Goal: Task Accomplishment & Management: Use online tool/utility

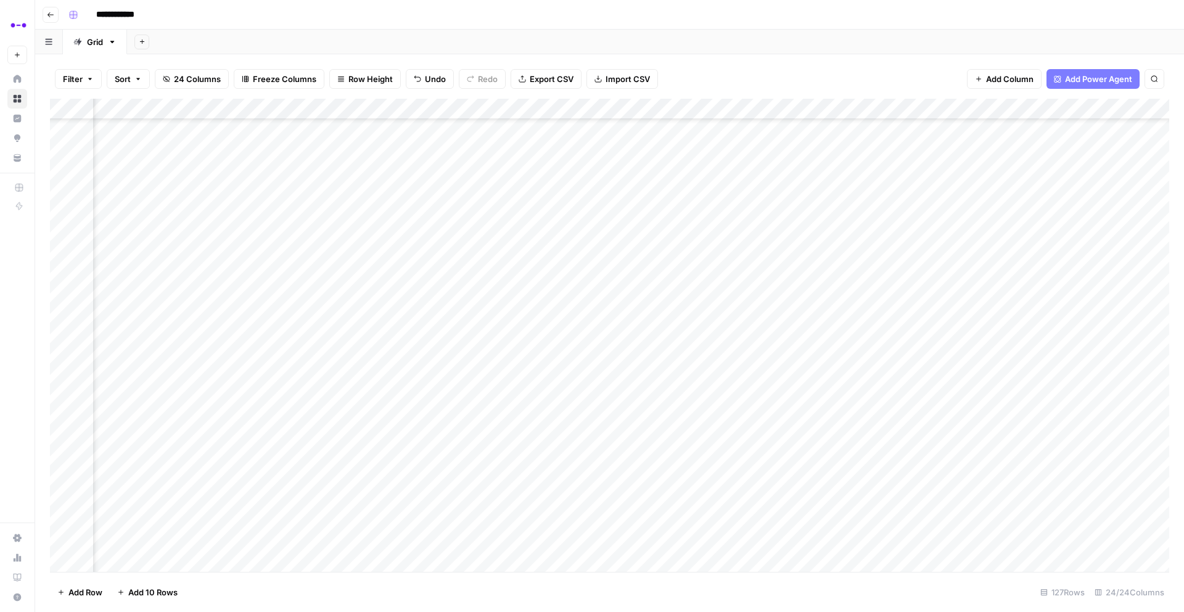
scroll to position [2042, 743]
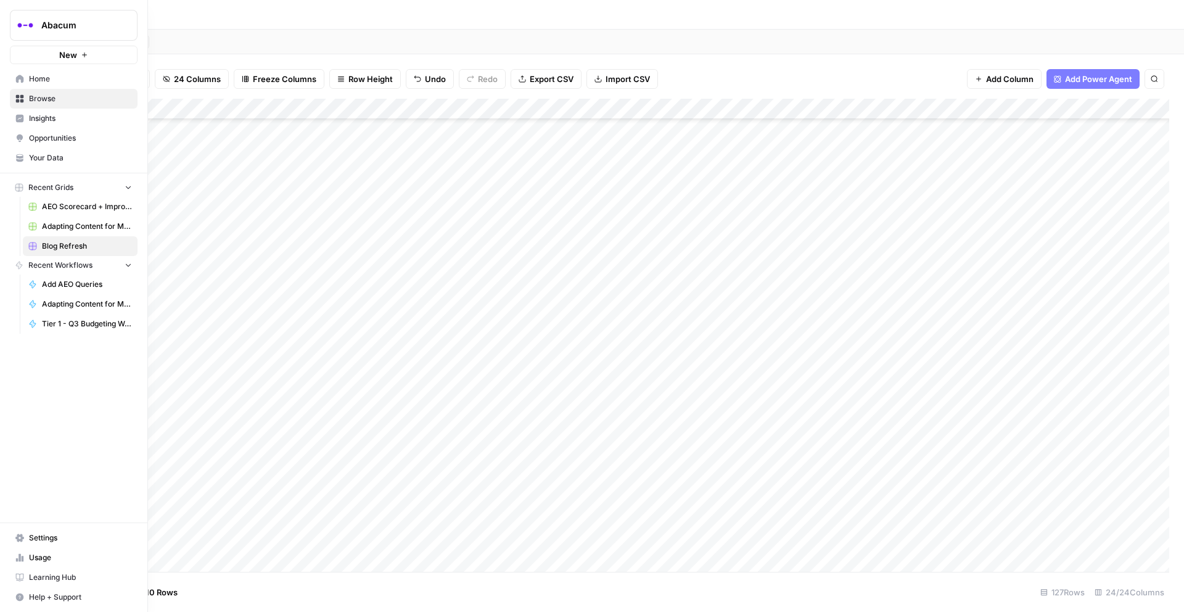
click at [33, 122] on span "Insights" at bounding box center [80, 118] width 103 height 11
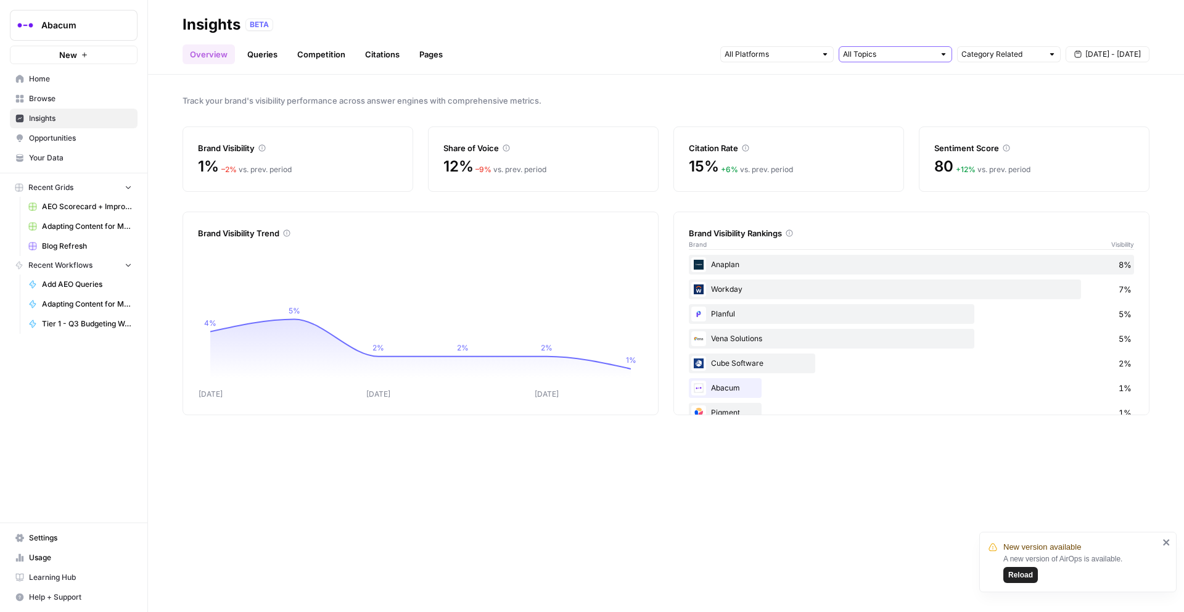
click at [864, 54] on input "text" at bounding box center [888, 54] width 91 height 12
click at [796, 52] on input "text" at bounding box center [770, 54] width 91 height 12
click at [772, 98] on span "ChatGPT" at bounding box center [776, 99] width 63 height 12
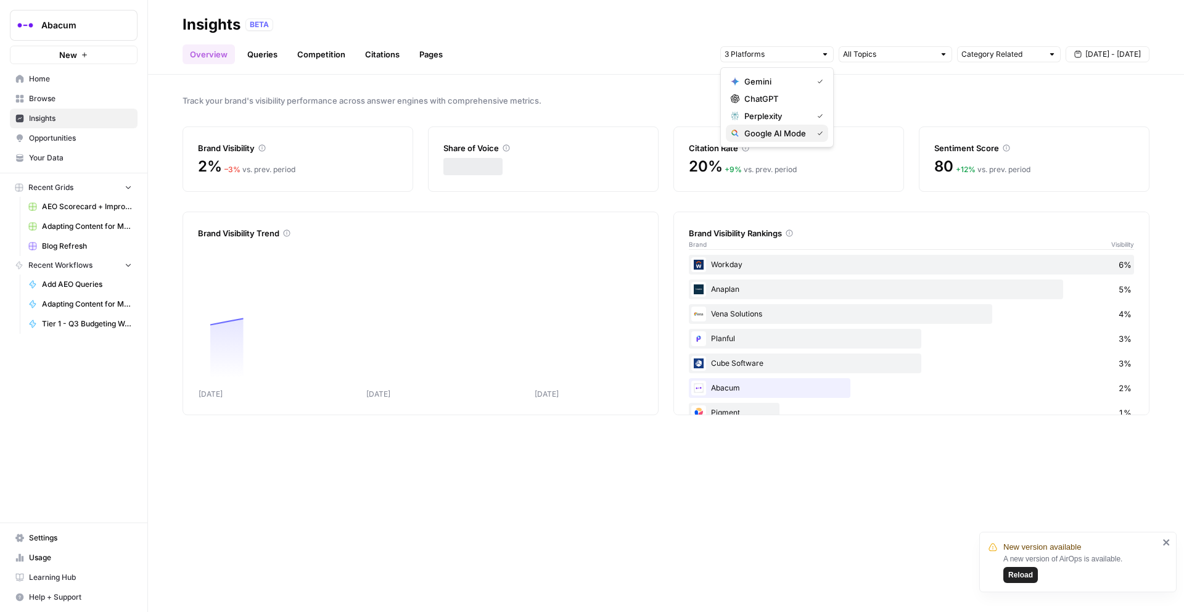
click at [771, 130] on span "Google AI Mode" at bounding box center [776, 133] width 63 height 12
click at [769, 110] on span "Perplexity" at bounding box center [776, 116] width 63 height 12
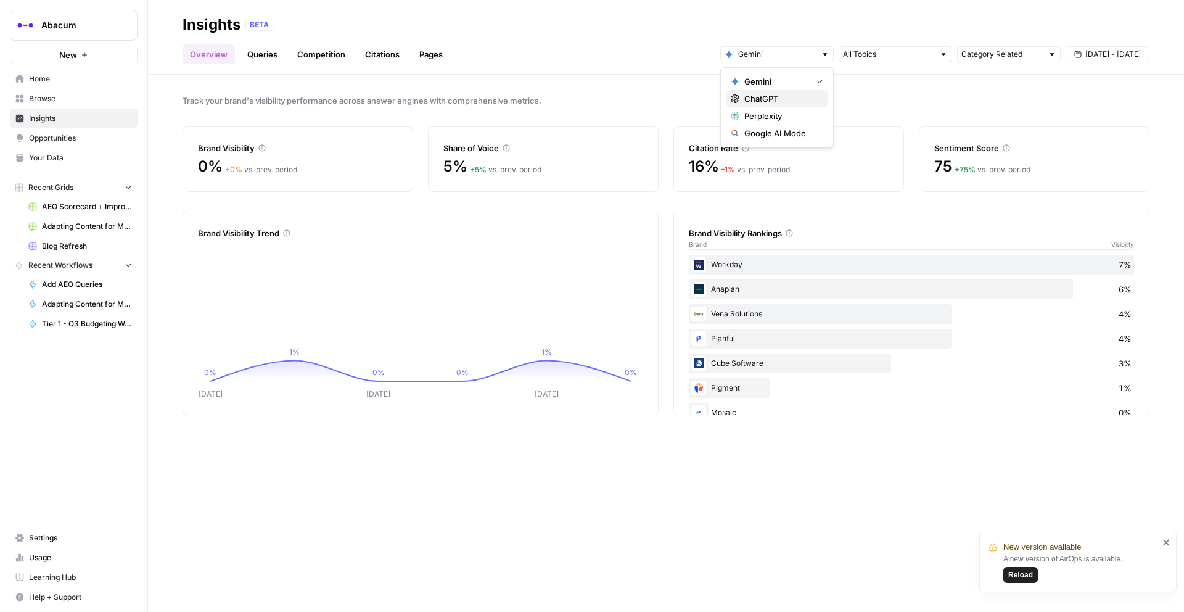
click at [769, 97] on span "ChatGPT" at bounding box center [782, 99] width 74 height 12
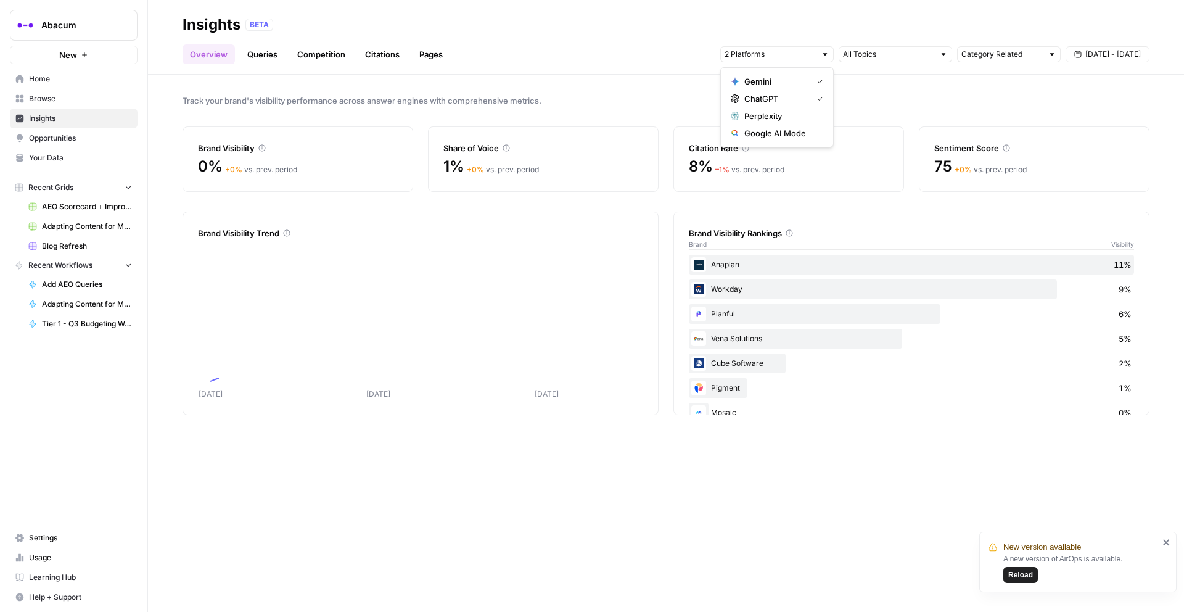
click at [766, 78] on span "Gemini" at bounding box center [776, 81] width 63 height 12
click at [762, 113] on span "Perplexity" at bounding box center [782, 116] width 74 height 12
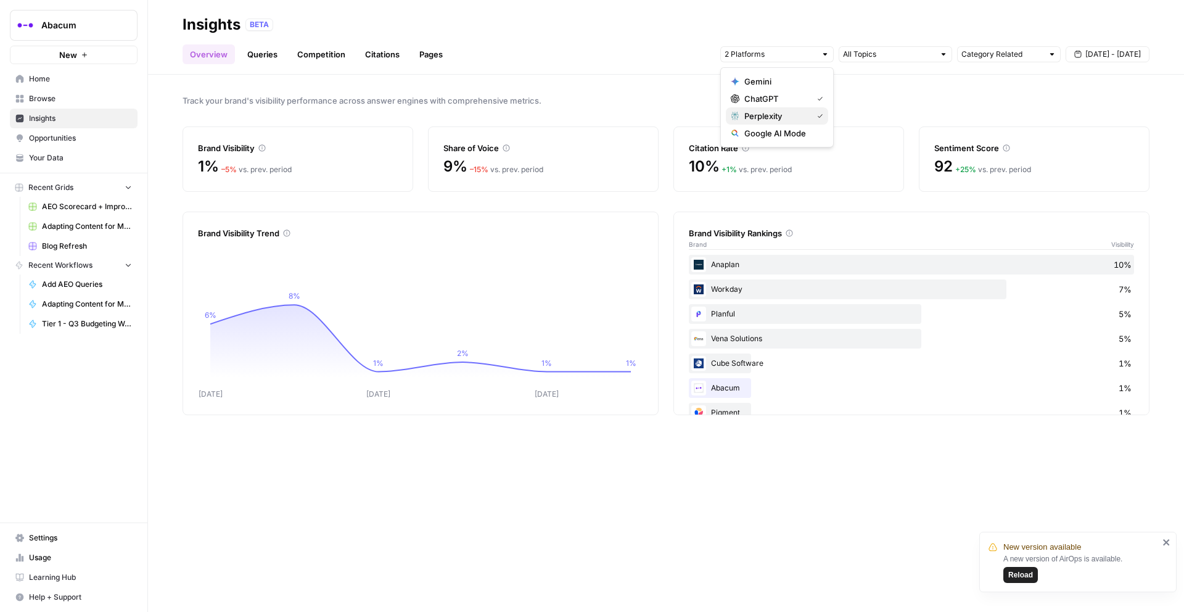
click at [775, 115] on span "Perplexity" at bounding box center [776, 116] width 63 height 12
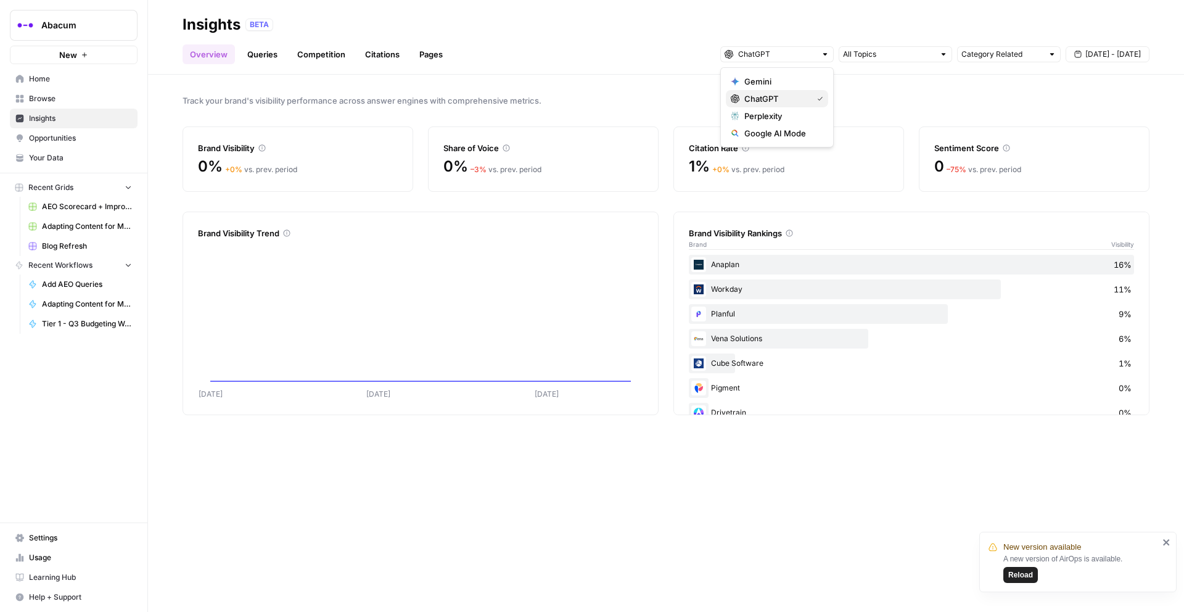
click at [769, 99] on span "ChatGPT" at bounding box center [776, 99] width 63 height 12
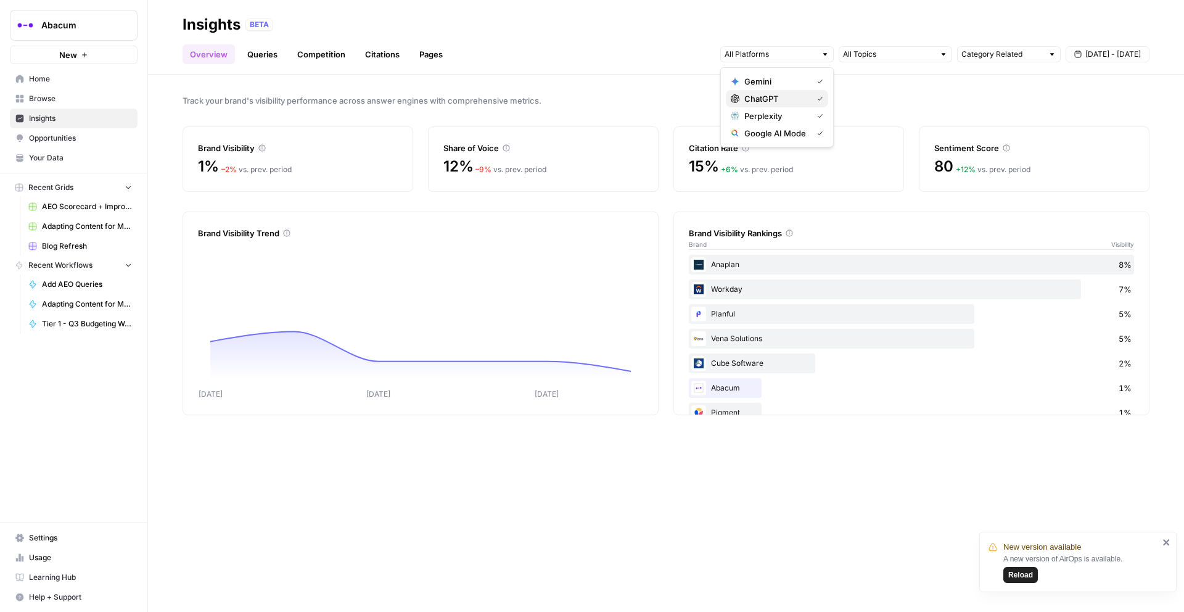
click at [768, 97] on span "ChatGPT" at bounding box center [776, 99] width 63 height 12
click at [766, 76] on span "Gemini" at bounding box center [776, 81] width 63 height 12
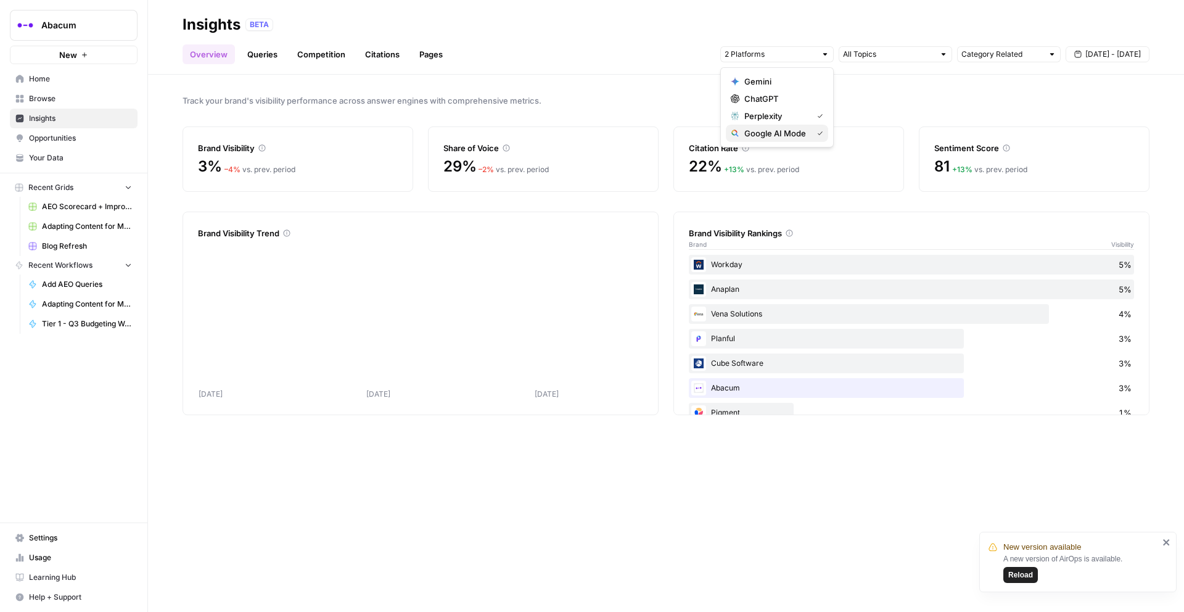
click at [783, 133] on span "Google AI Mode" at bounding box center [776, 133] width 63 height 12
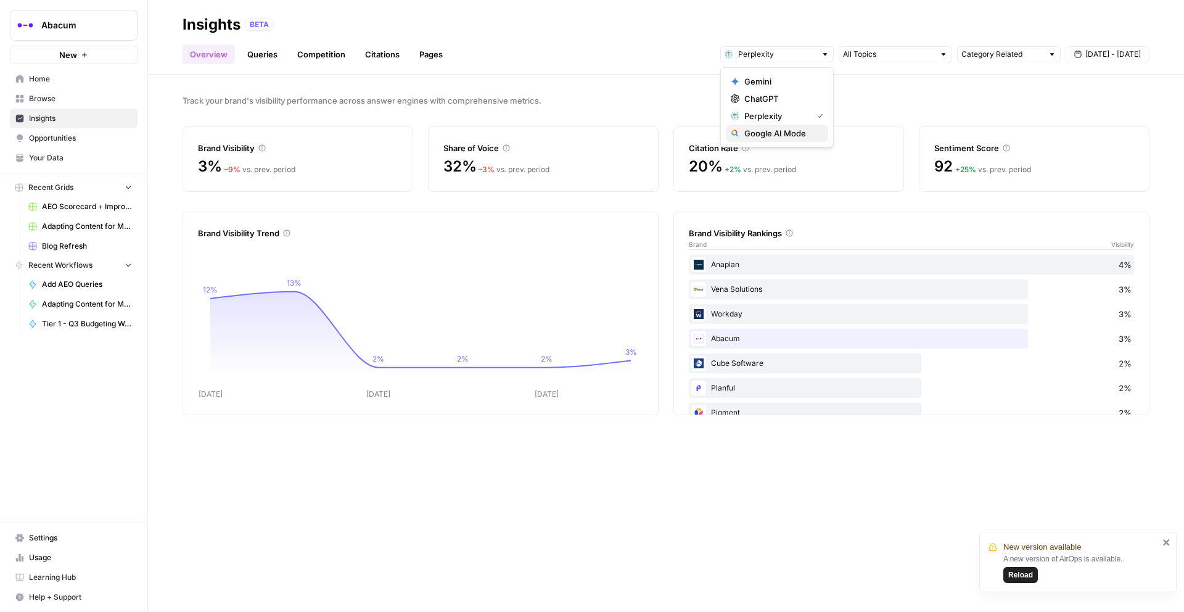
click at [765, 132] on span "Google AI Mode" at bounding box center [782, 133] width 74 height 12
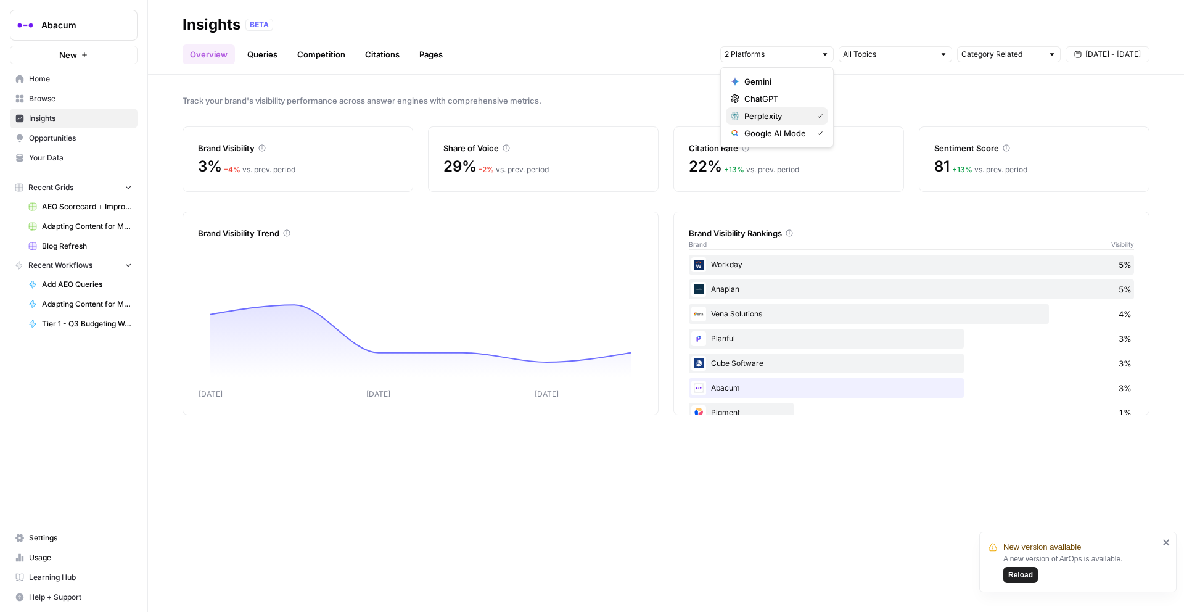
click at [766, 117] on span "Perplexity" at bounding box center [776, 116] width 63 height 12
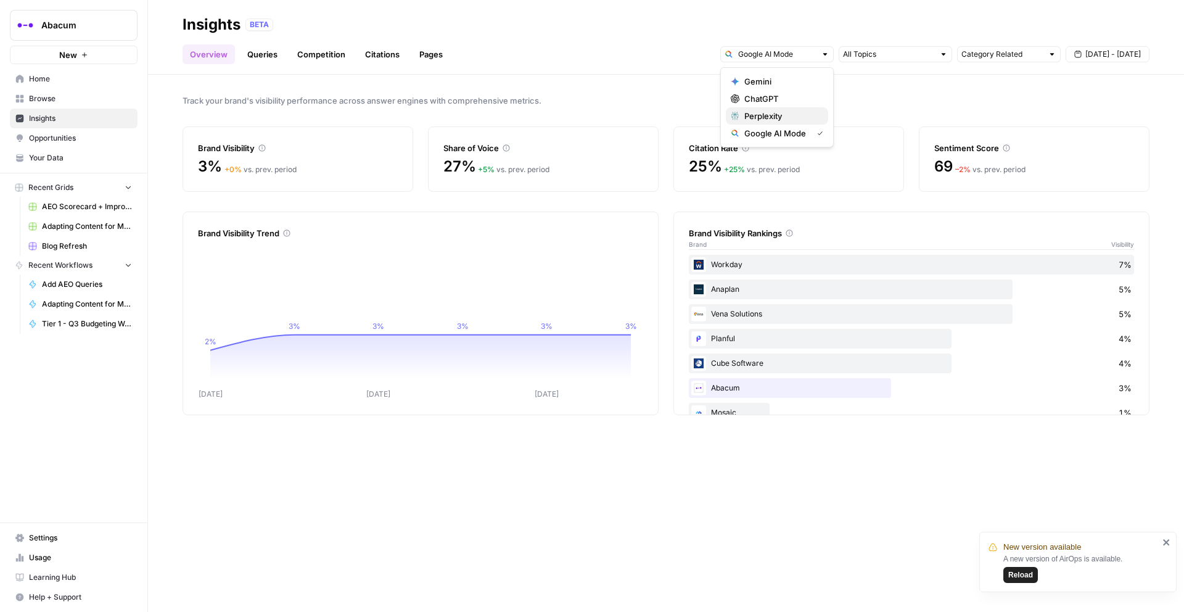
click at [769, 115] on span "Perplexity" at bounding box center [782, 116] width 74 height 12
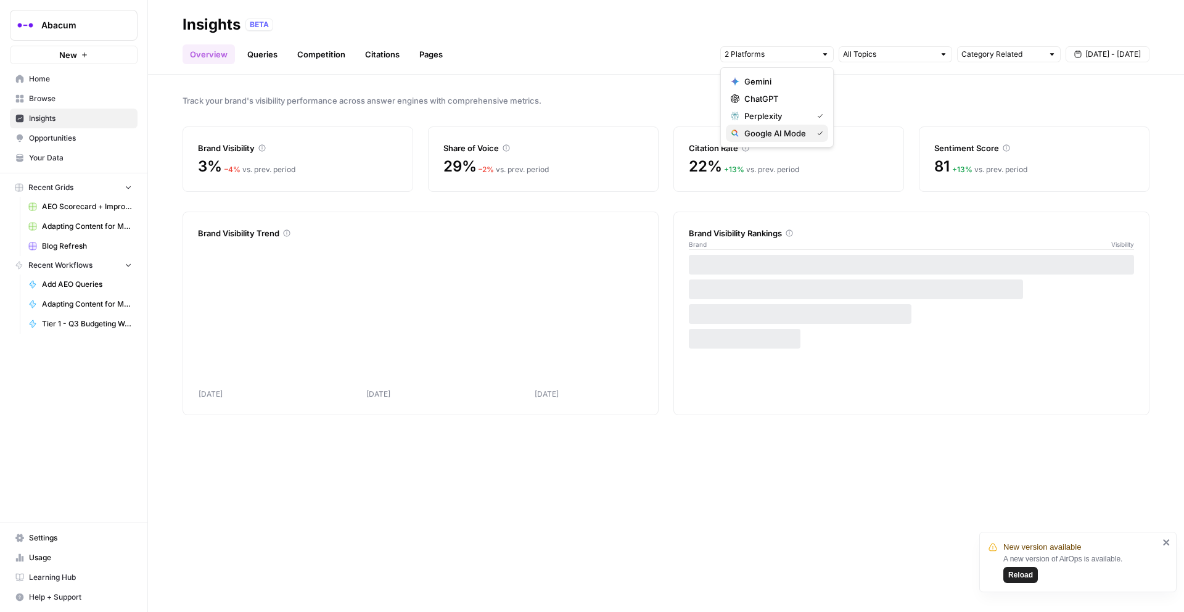
click at [777, 125] on button "Google AI Mode" at bounding box center [777, 133] width 102 height 17
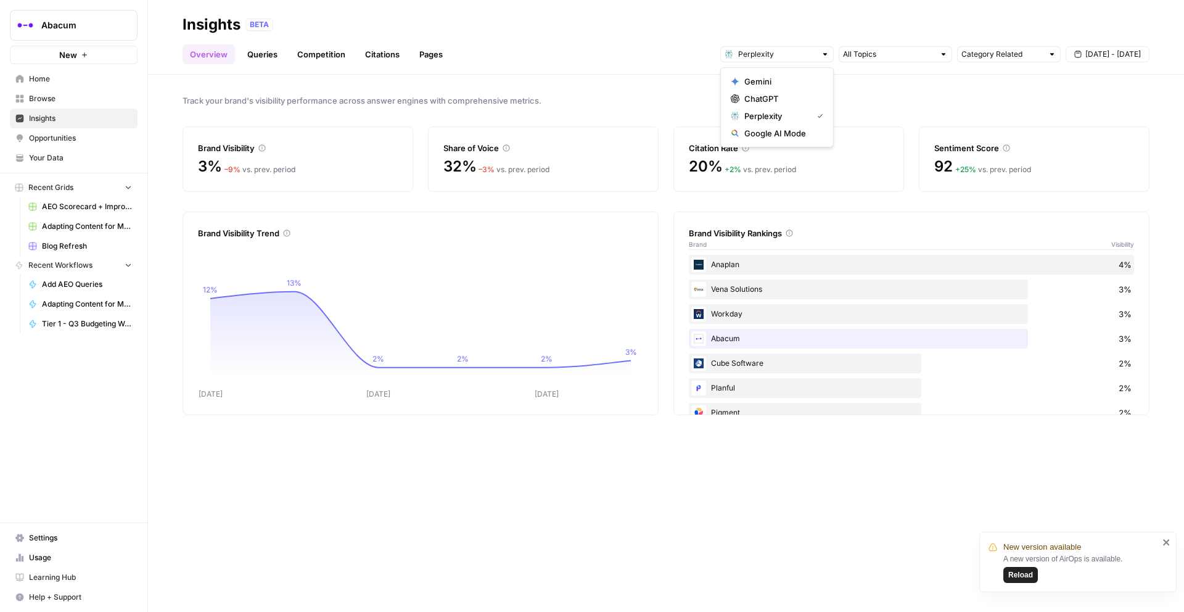
click at [350, 500] on div "Track your brand's visibility performance across answer engines with comprehens…" at bounding box center [666, 343] width 1036 height 537
click at [261, 55] on link "Queries" at bounding box center [262, 54] width 45 height 20
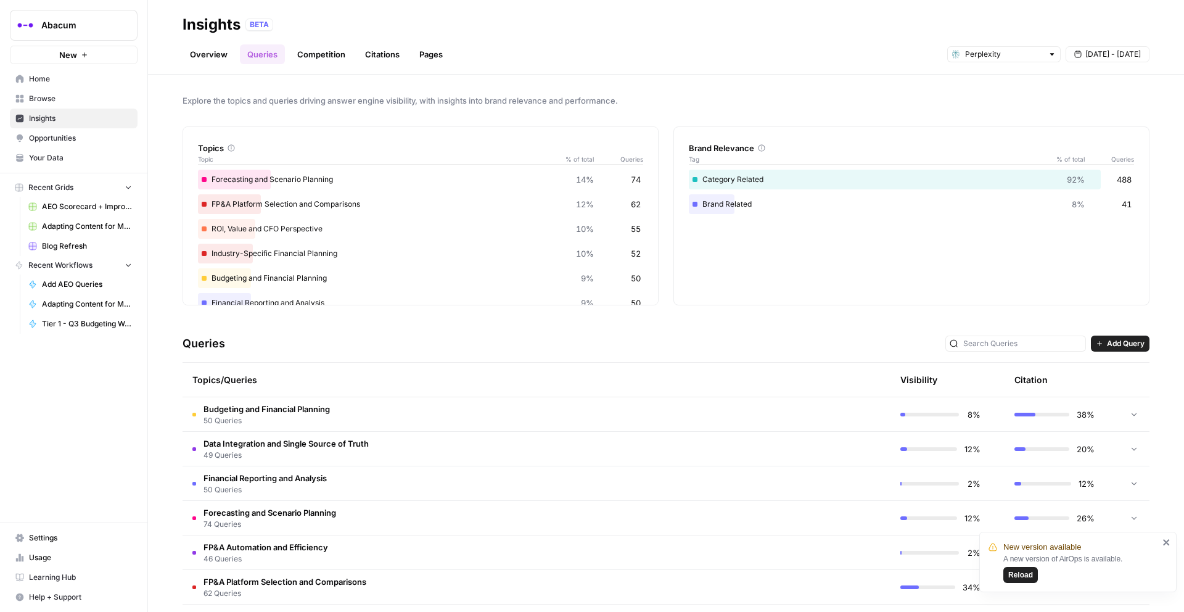
click at [888, 500] on span "Reload" at bounding box center [1021, 574] width 25 height 11
click at [223, 52] on link "Overview" at bounding box center [209, 54] width 52 height 20
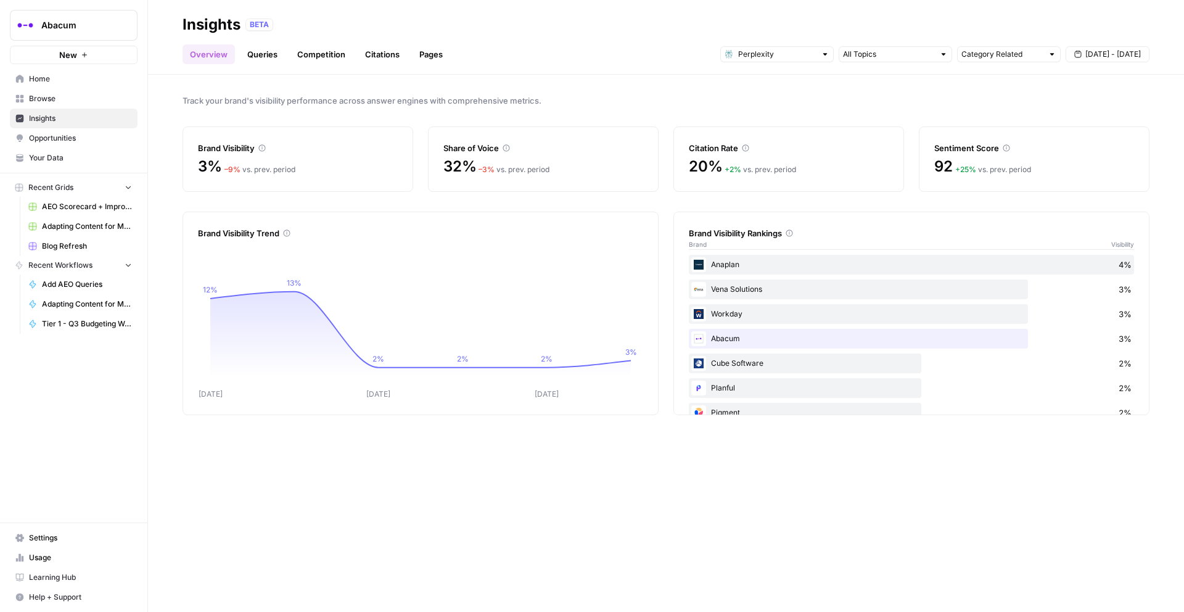
click at [1086, 57] on span "[DATE] - [DATE]" at bounding box center [1114, 54] width 56 height 11
click at [1033, 129] on div "1" at bounding box center [1035, 129] width 17 height 17
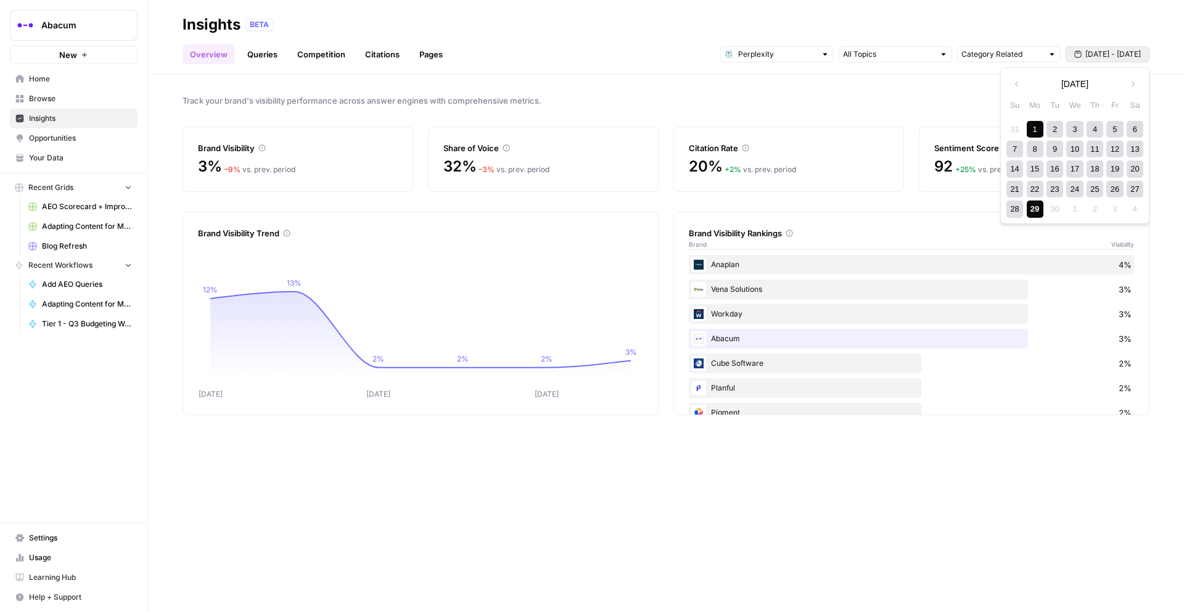
click at [1031, 209] on div "29" at bounding box center [1035, 208] width 17 height 17
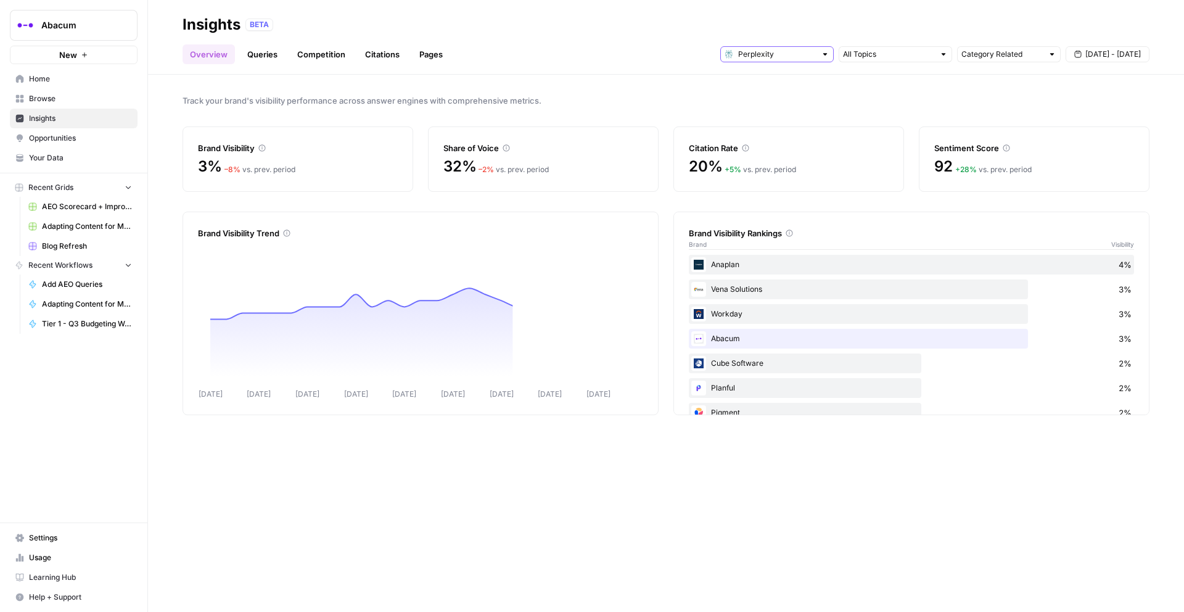
click at [810, 55] on input "text" at bounding box center [777, 54] width 78 height 12
click at [769, 97] on span "ChatGPT" at bounding box center [782, 99] width 74 height 12
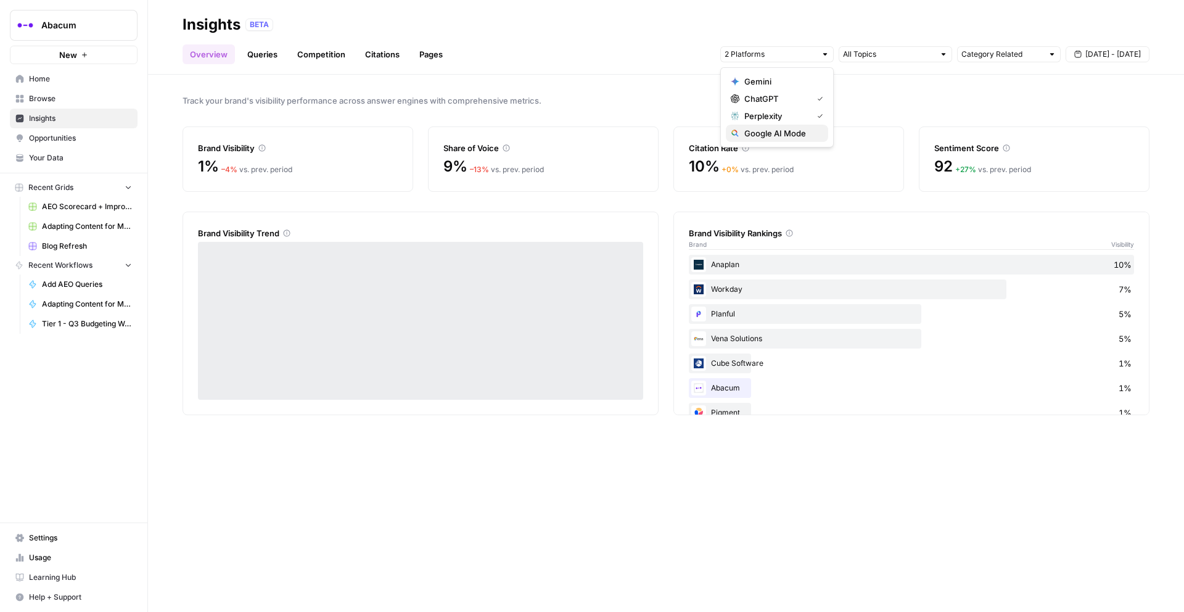
click at [775, 131] on span "Google AI Mode" at bounding box center [782, 133] width 74 height 12
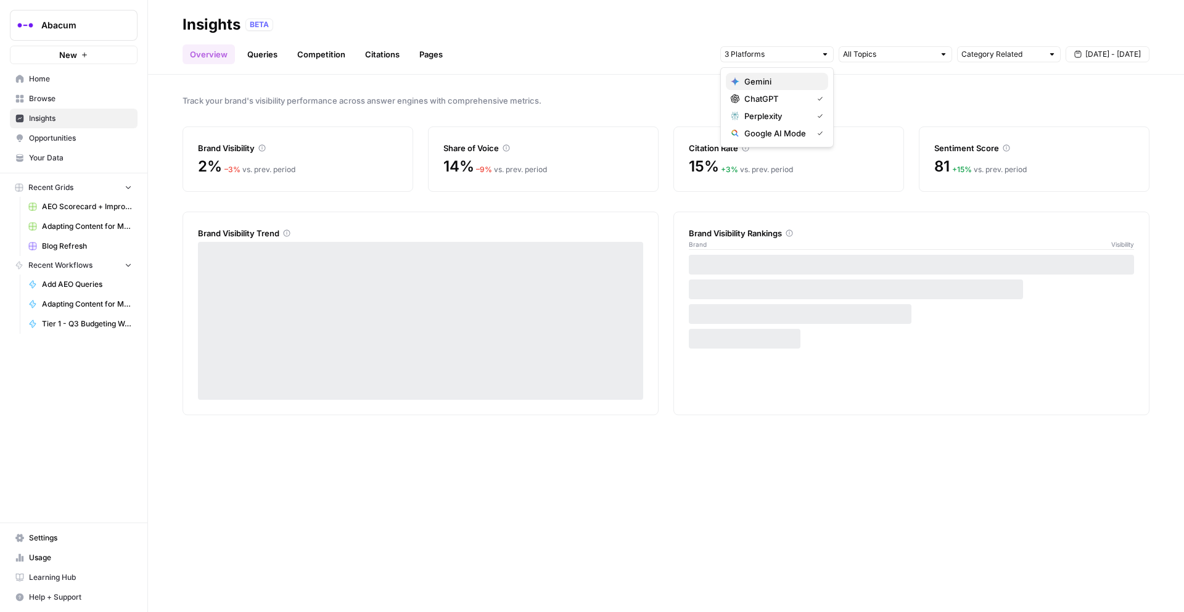
click at [773, 78] on span "Gemini" at bounding box center [782, 81] width 74 height 12
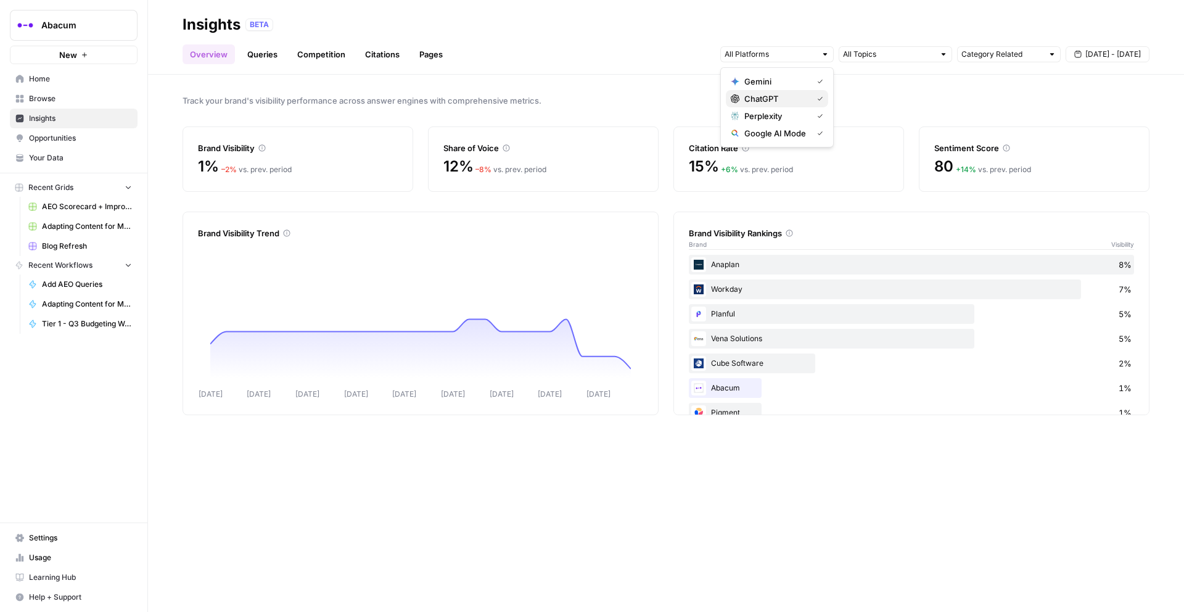
click at [765, 100] on span "ChatGPT" at bounding box center [776, 99] width 63 height 12
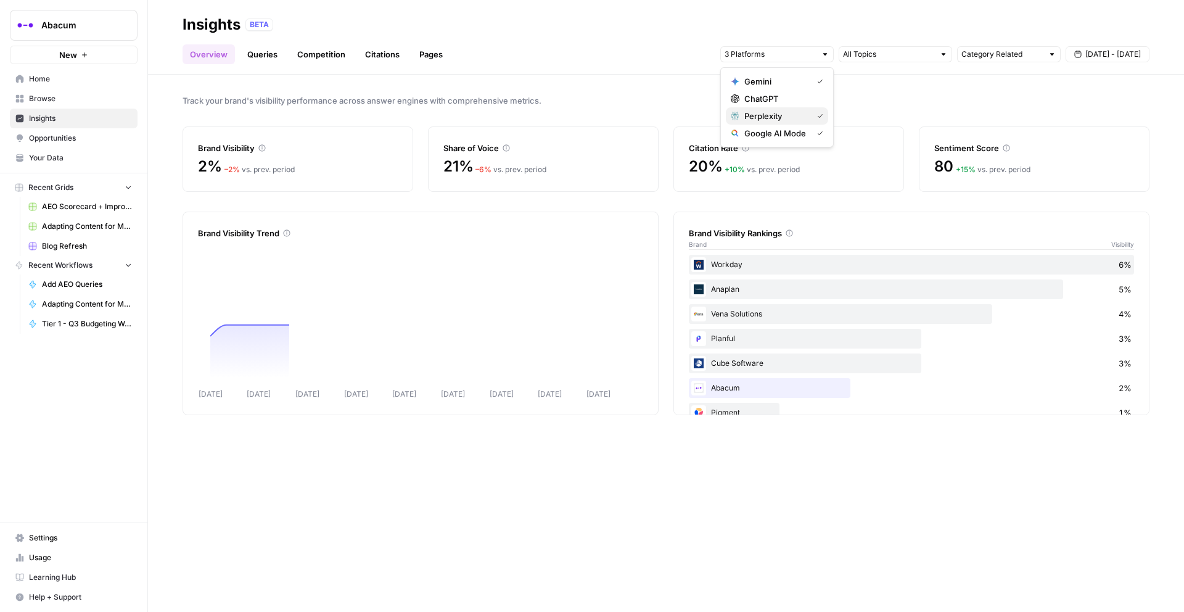
click at [764, 119] on span "Perplexity" at bounding box center [776, 116] width 63 height 12
click at [766, 131] on span "Google AI Mode" at bounding box center [776, 133] width 63 height 12
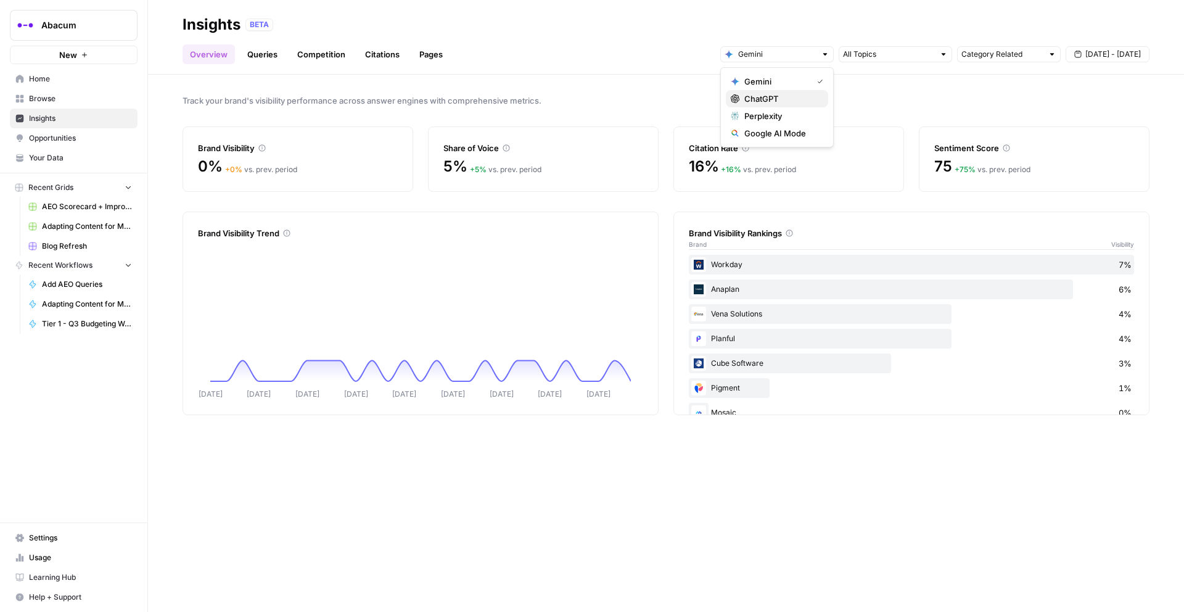
click at [775, 97] on span "ChatGPT" at bounding box center [782, 99] width 74 height 12
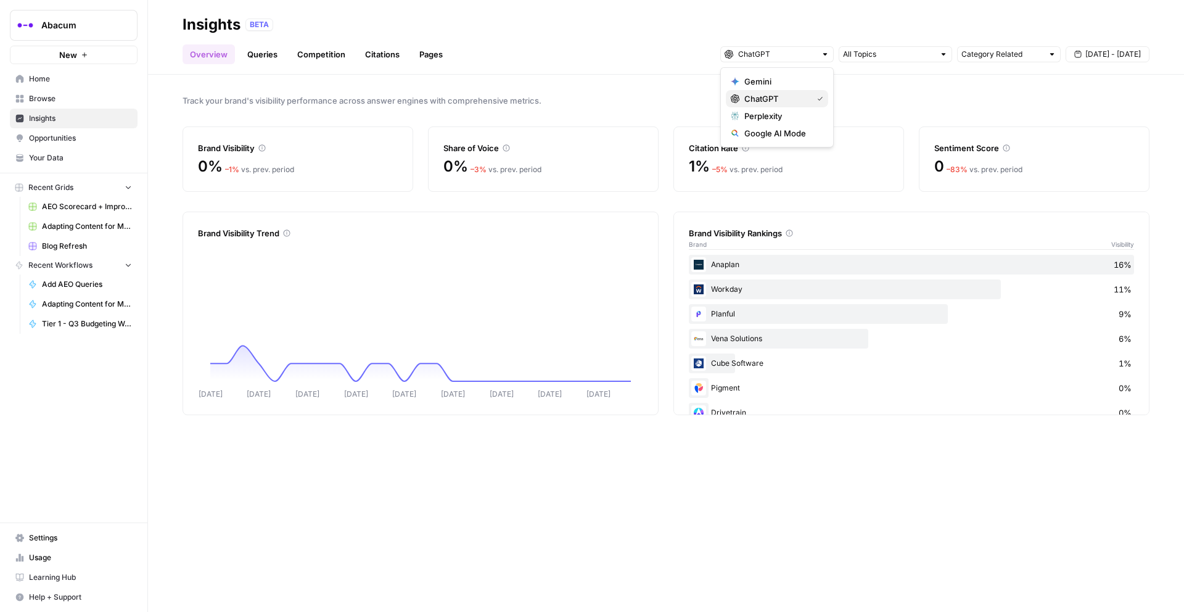
click at [769, 96] on span "ChatGPT" at bounding box center [776, 99] width 63 height 12
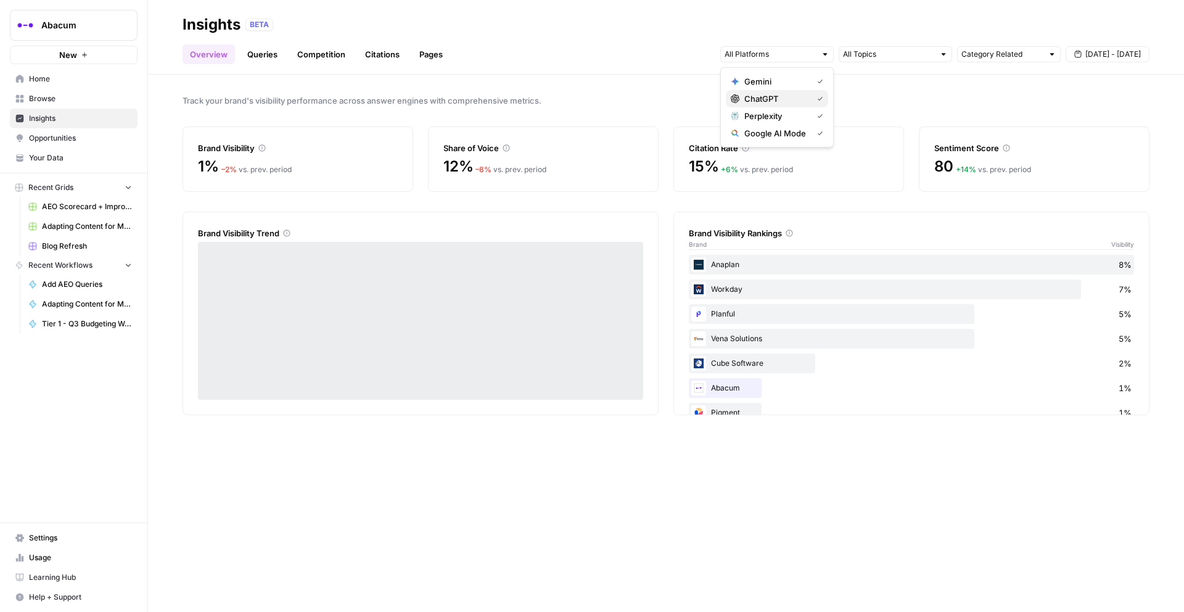
click at [766, 101] on span "ChatGPT" at bounding box center [776, 99] width 63 height 12
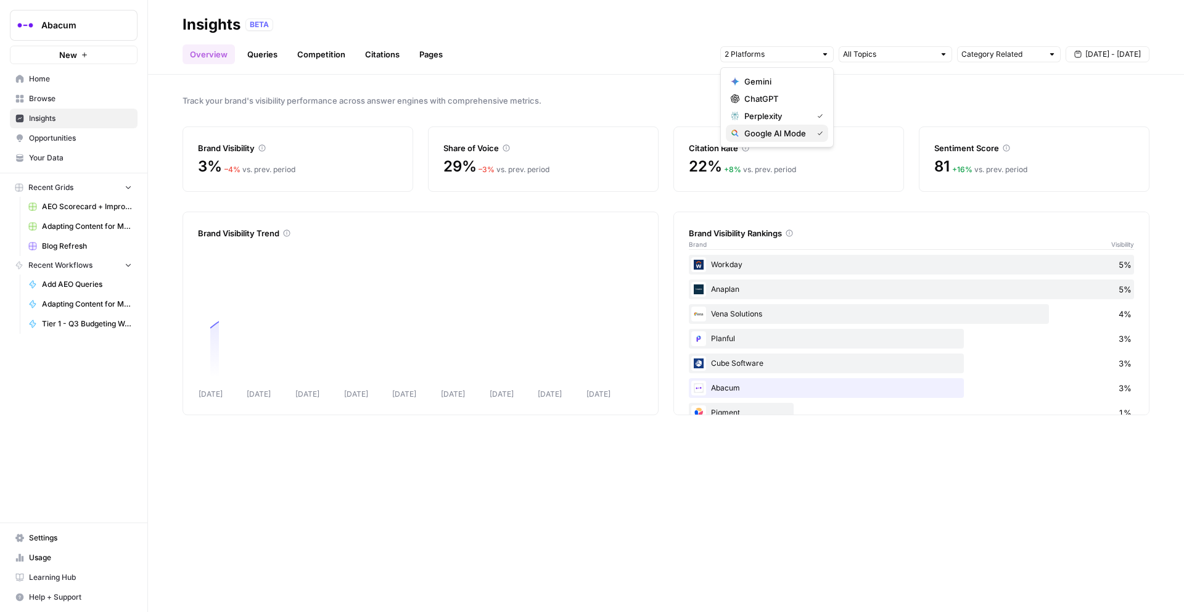
click at [767, 129] on span "Google AI Mode" at bounding box center [776, 133] width 63 height 12
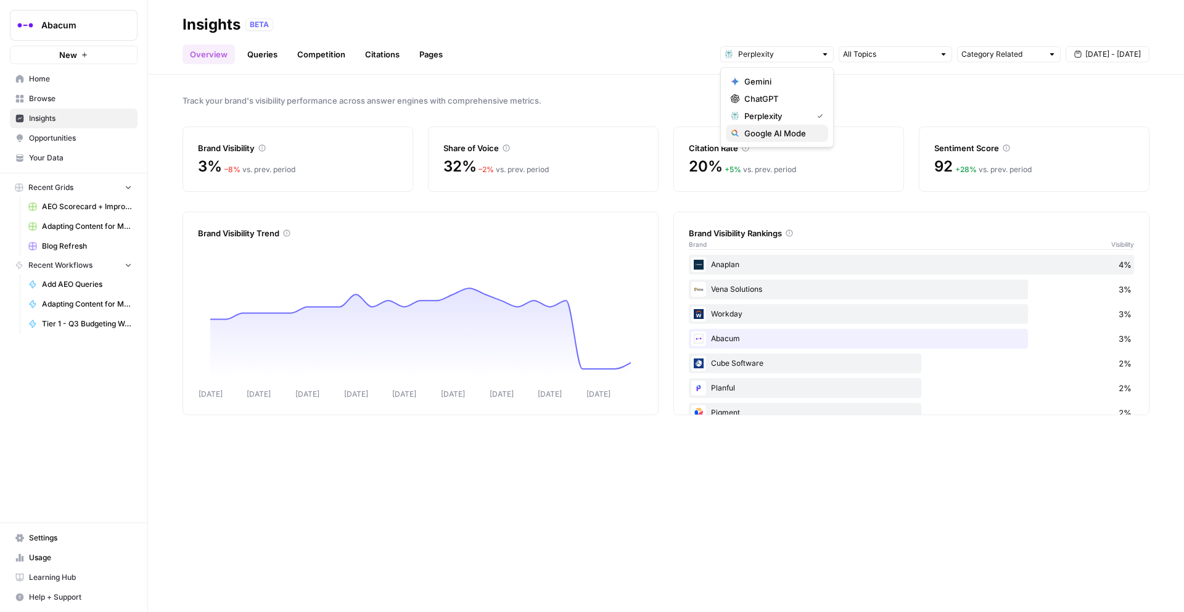
click at [794, 132] on span "Google AI Mode" at bounding box center [782, 133] width 74 height 12
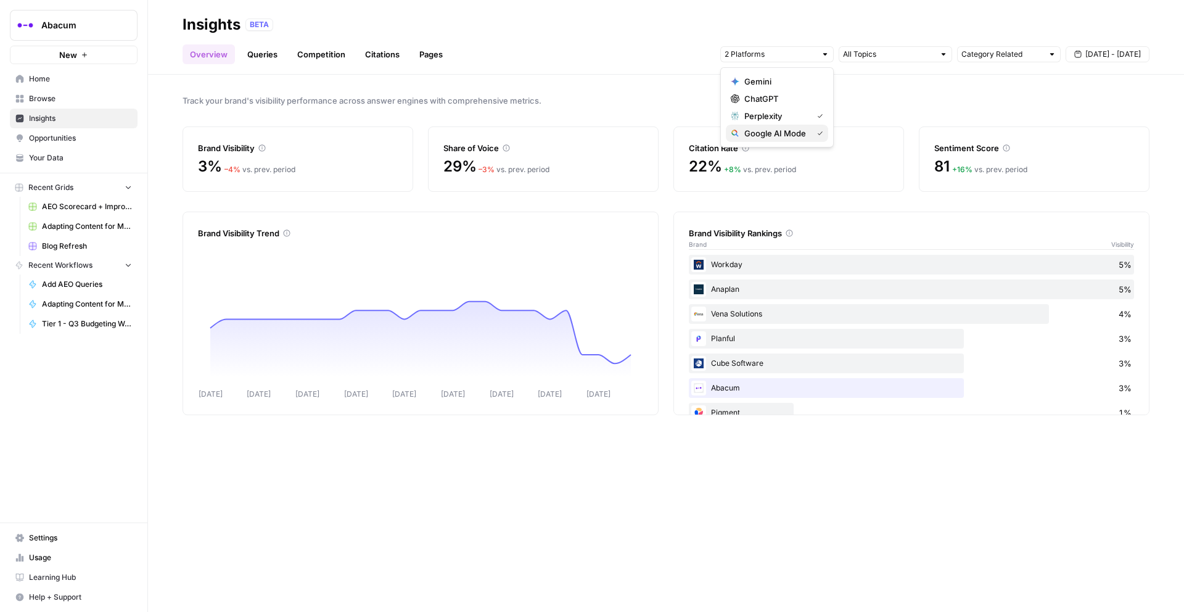
click at [778, 125] on button "Google AI Mode" at bounding box center [777, 133] width 102 height 17
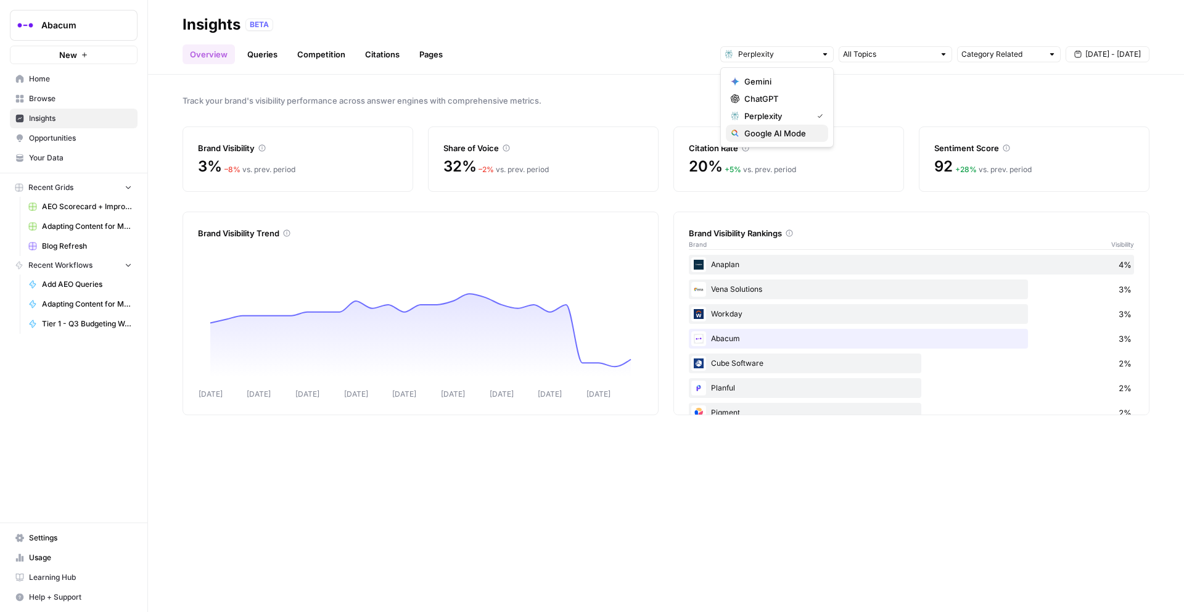
click at [777, 129] on span "Google AI Mode" at bounding box center [782, 133] width 74 height 12
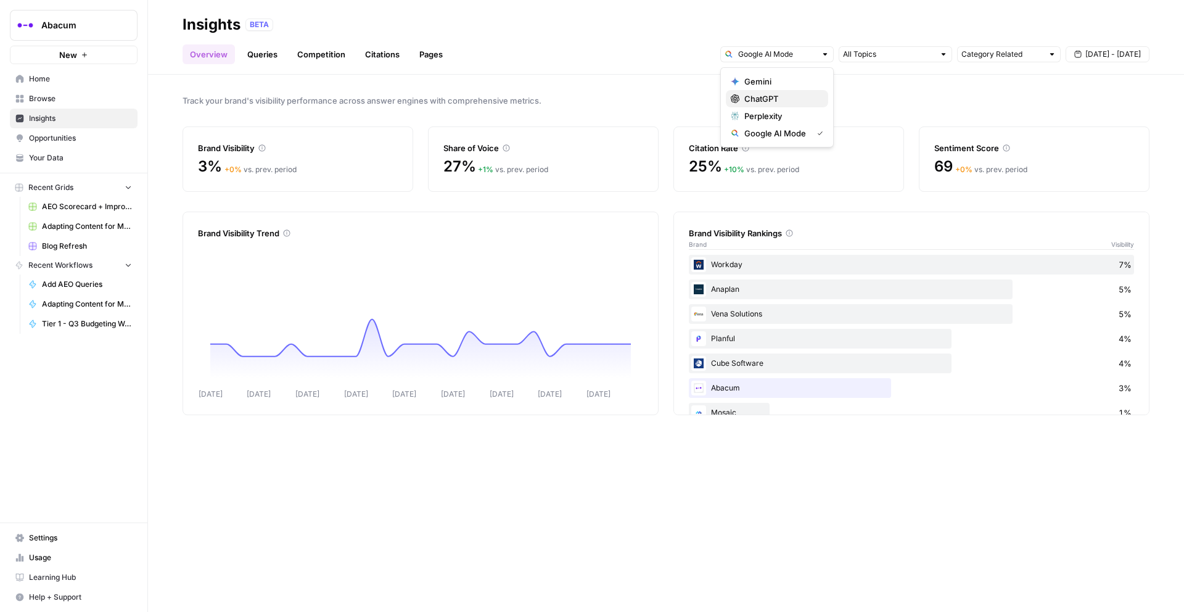
click at [775, 100] on span "ChatGPT" at bounding box center [782, 99] width 74 height 12
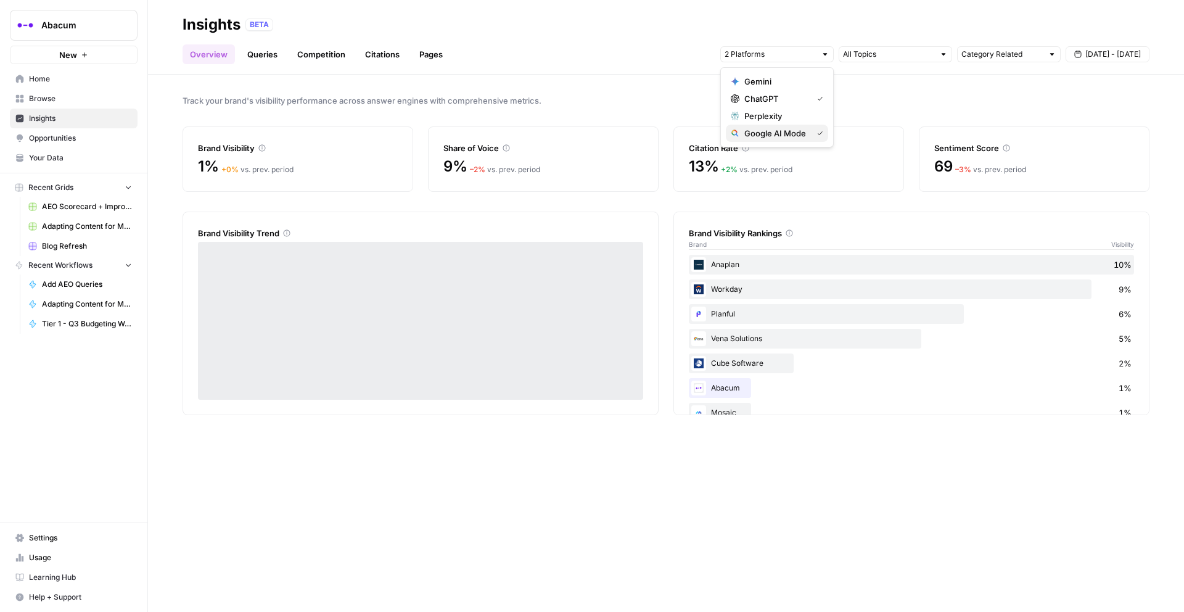
click at [767, 131] on span "Google AI Mode" at bounding box center [776, 133] width 63 height 12
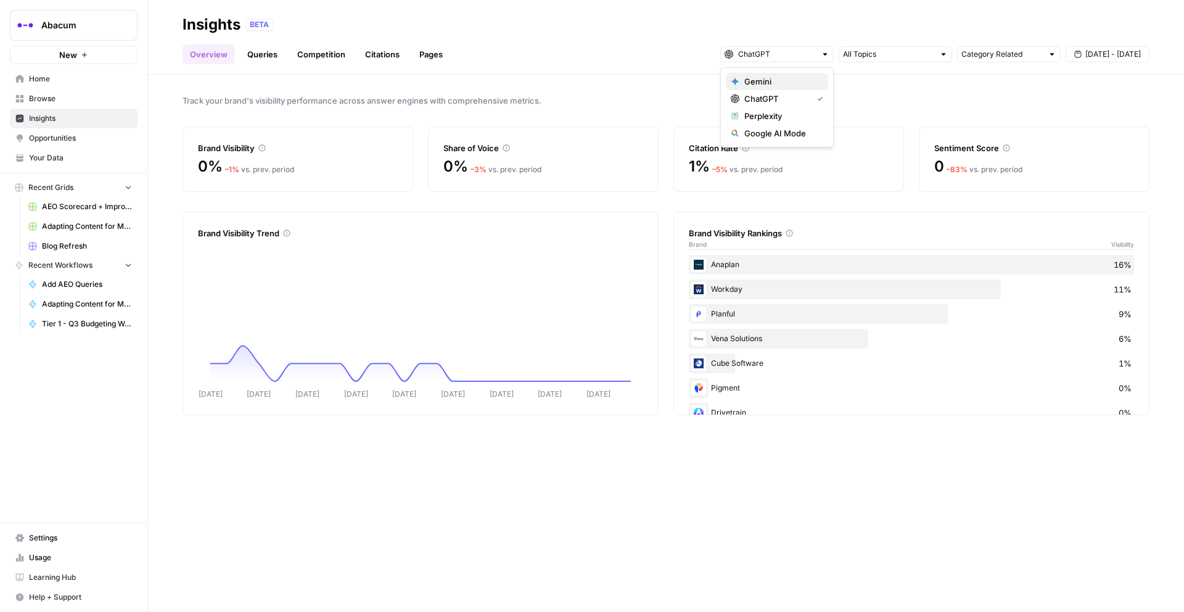
click at [778, 83] on span "Gemini" at bounding box center [782, 81] width 74 height 12
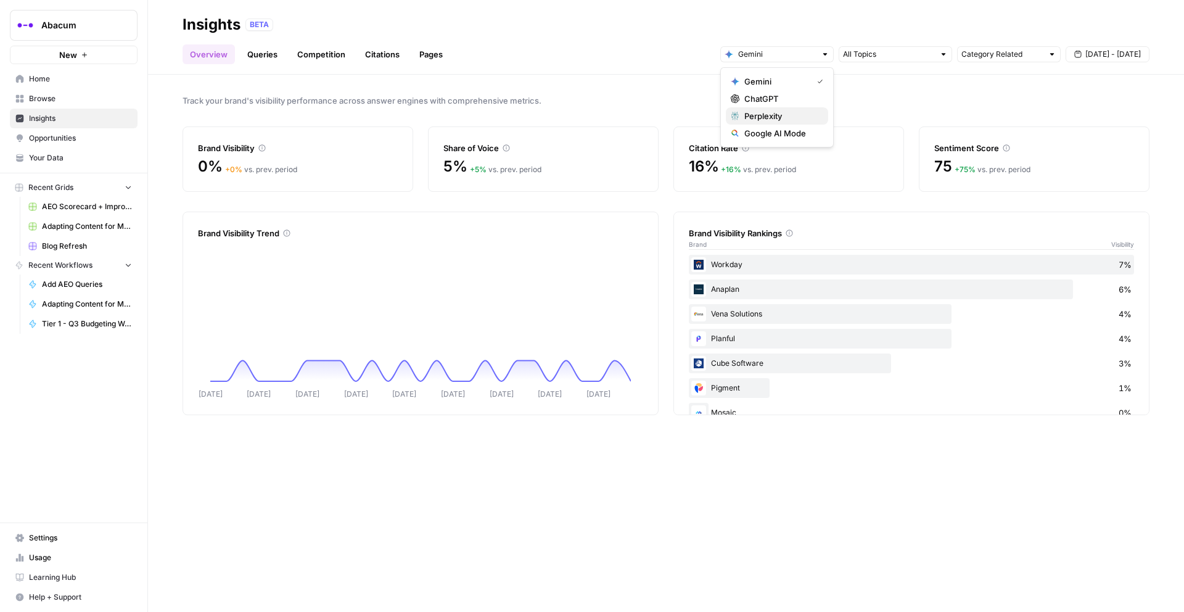
click at [790, 117] on span "Perplexity" at bounding box center [782, 116] width 74 height 12
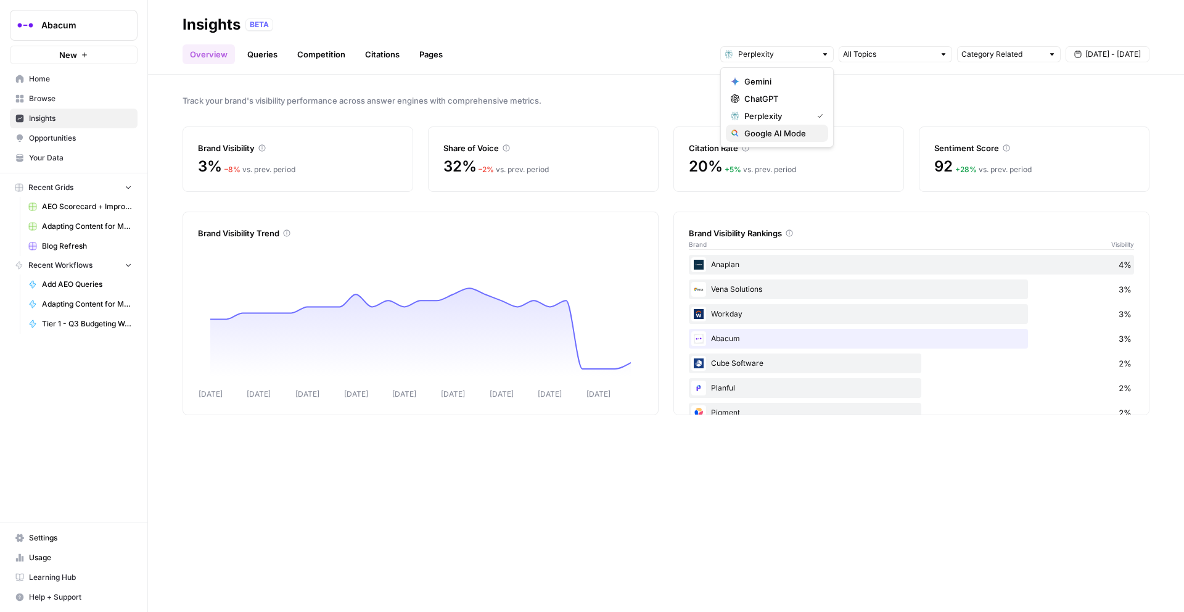
click at [796, 133] on span "Google AI Mode" at bounding box center [782, 133] width 74 height 12
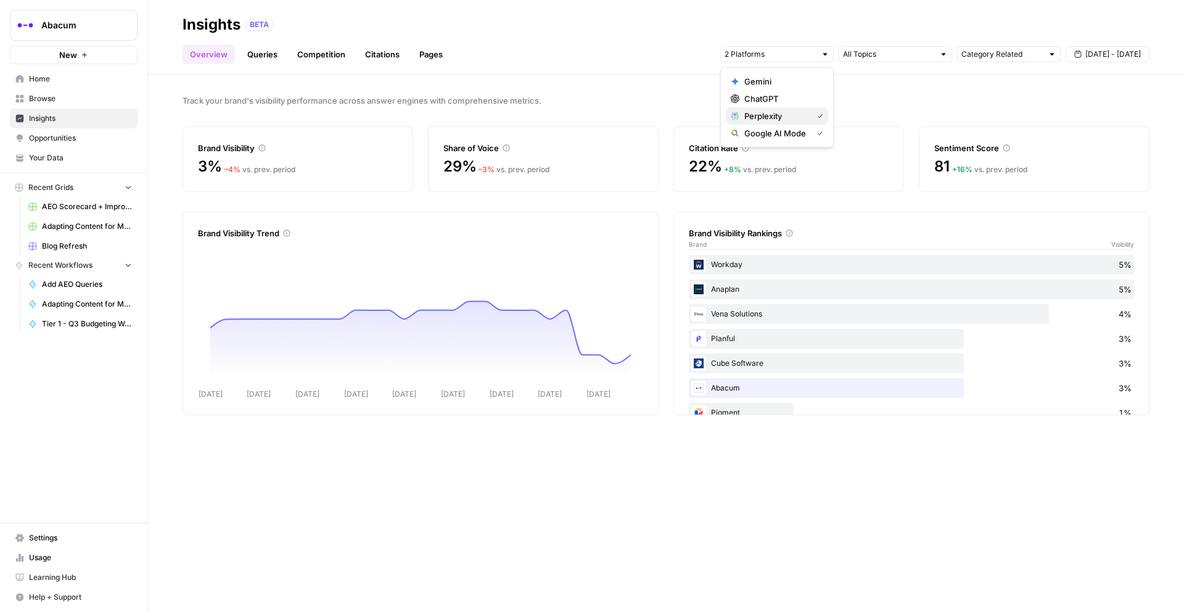
click at [785, 115] on span "Perplexity" at bounding box center [776, 116] width 63 height 12
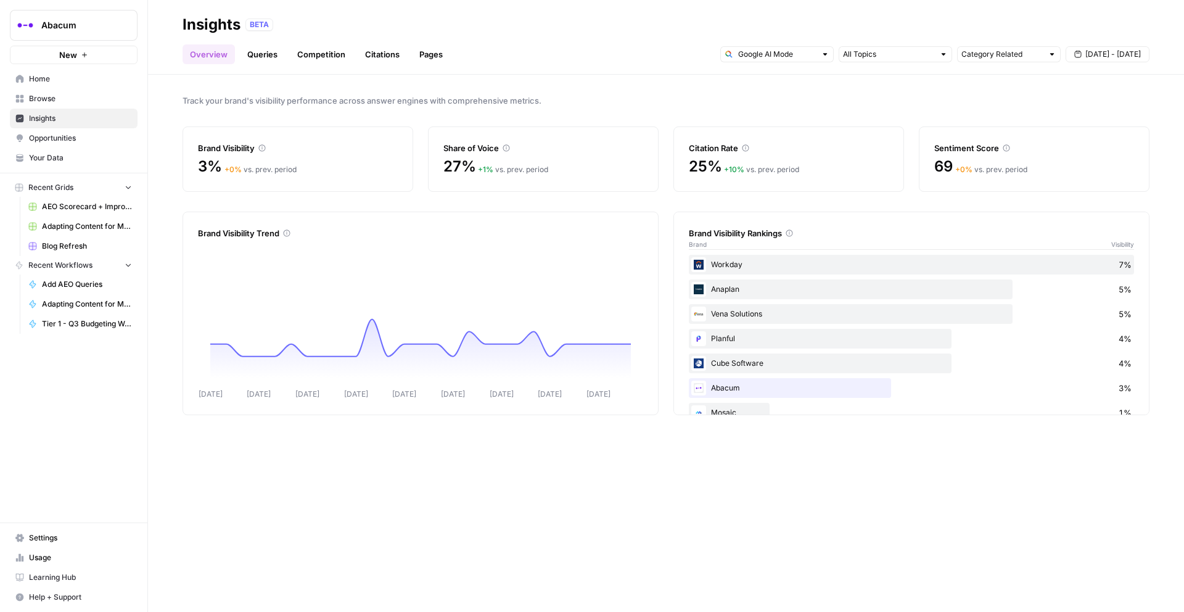
click at [701, 78] on div "Track your brand's visibility performance across answer engines with comprehens…" at bounding box center [666, 343] width 1036 height 537
click at [268, 54] on link "Queries" at bounding box center [262, 54] width 45 height 20
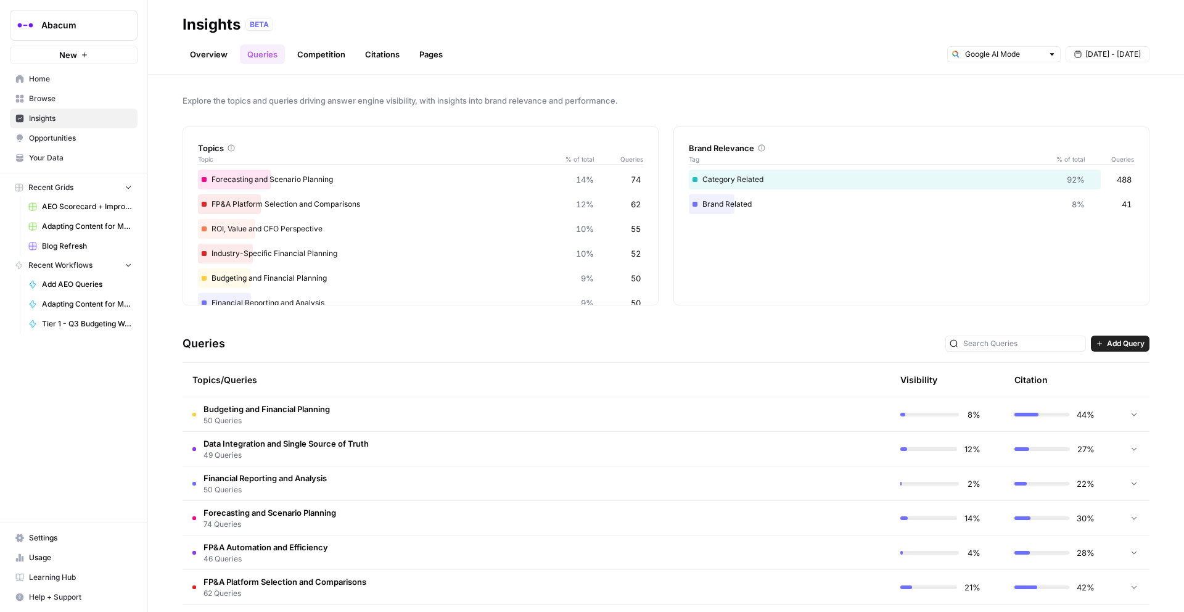
click at [209, 57] on link "Overview" at bounding box center [209, 54] width 52 height 20
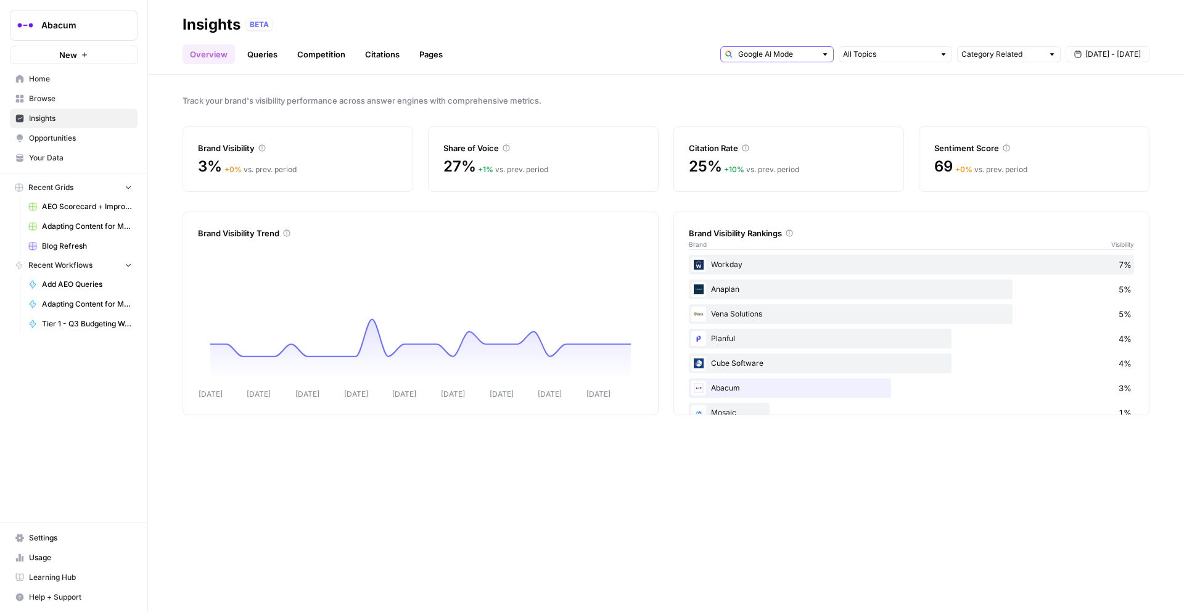
click at [803, 58] on input "text" at bounding box center [777, 54] width 78 height 12
click at [780, 94] on span "ChatGPT" at bounding box center [782, 99] width 74 height 12
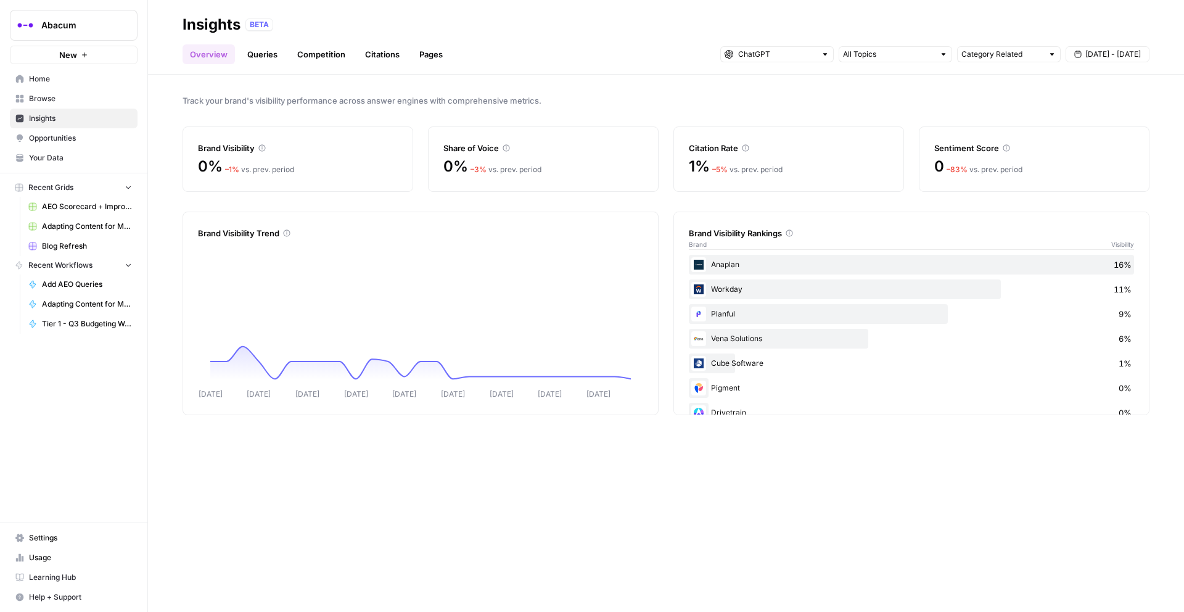
click at [614, 57] on div "Overview Queries Competition Citations Pages Category Related Sep 1 - Sep 29" at bounding box center [666, 50] width 967 height 30
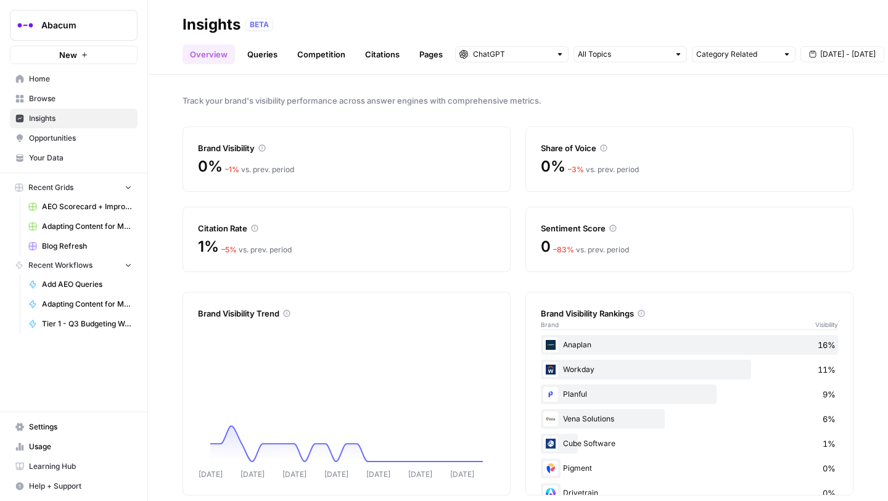
click at [57, 137] on span "Opportunities" at bounding box center [80, 138] width 103 height 11
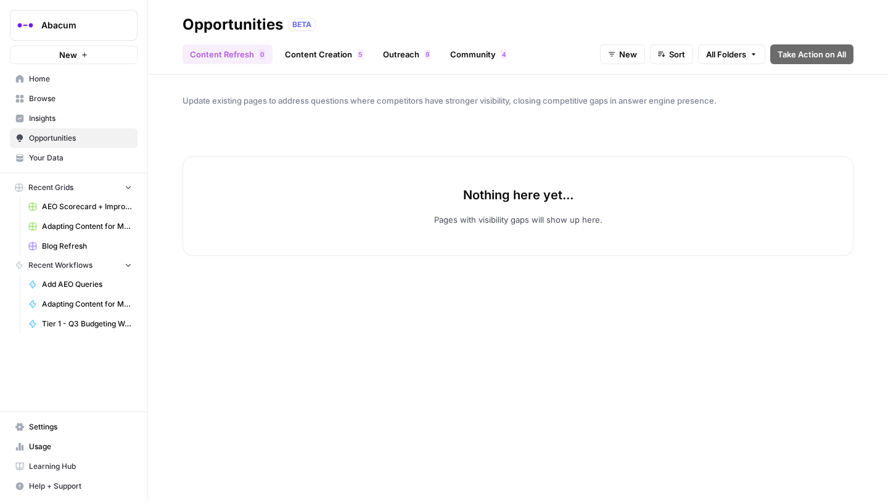
click at [48, 115] on span "Insights" at bounding box center [80, 118] width 103 height 11
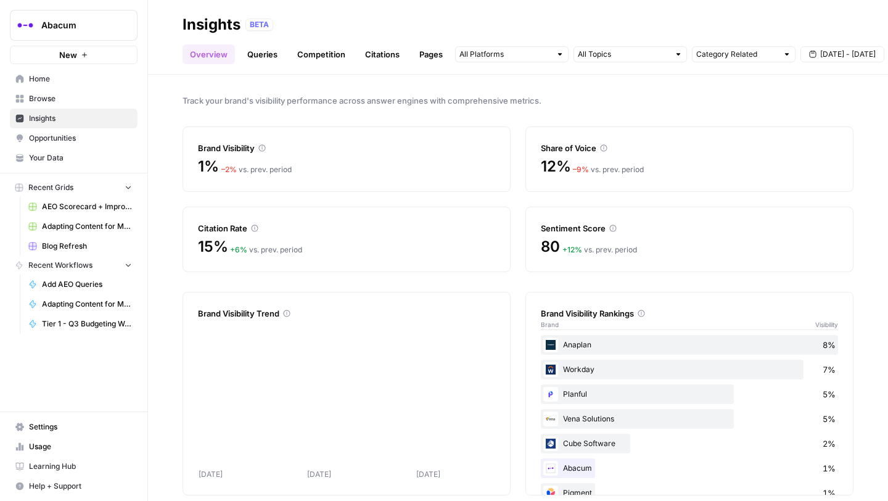
click at [271, 51] on link "Queries" at bounding box center [262, 54] width 45 height 20
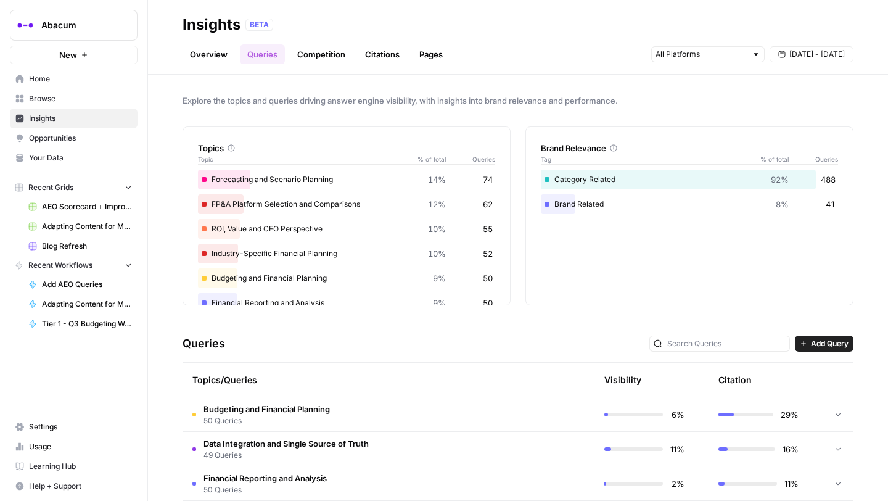
click at [218, 54] on link "Overview" at bounding box center [209, 54] width 52 height 20
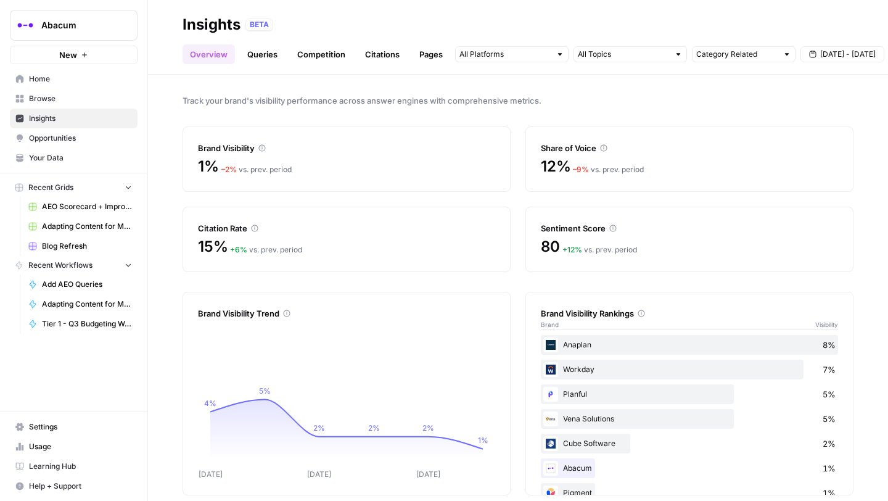
scroll to position [14, 0]
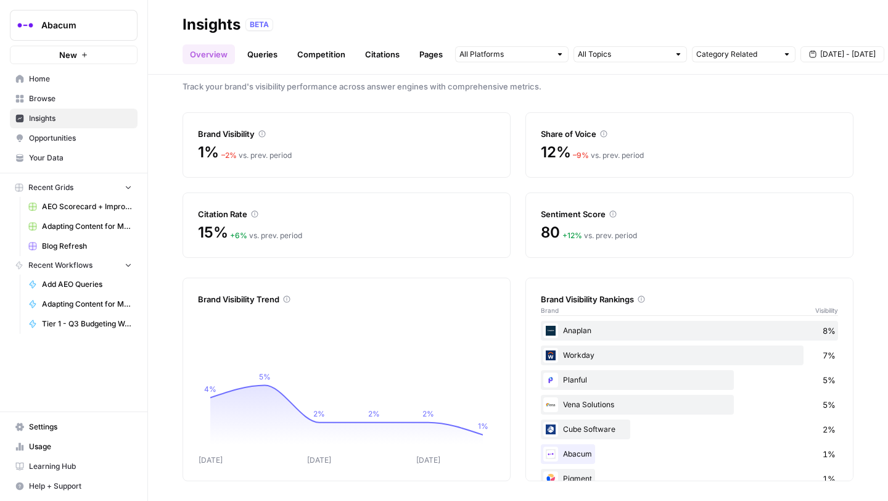
click at [841, 49] on span "[DATE] - [DATE]" at bounding box center [848, 54] width 56 height 11
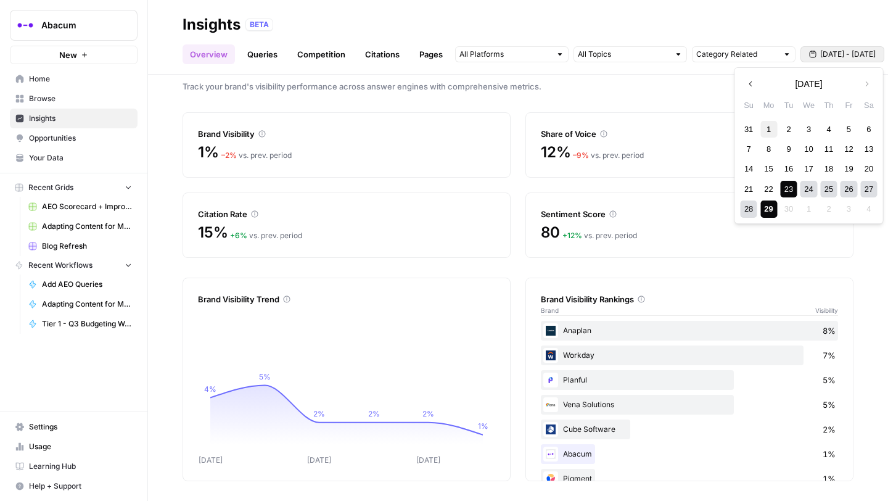
click at [762, 126] on div "1" at bounding box center [769, 129] width 17 height 17
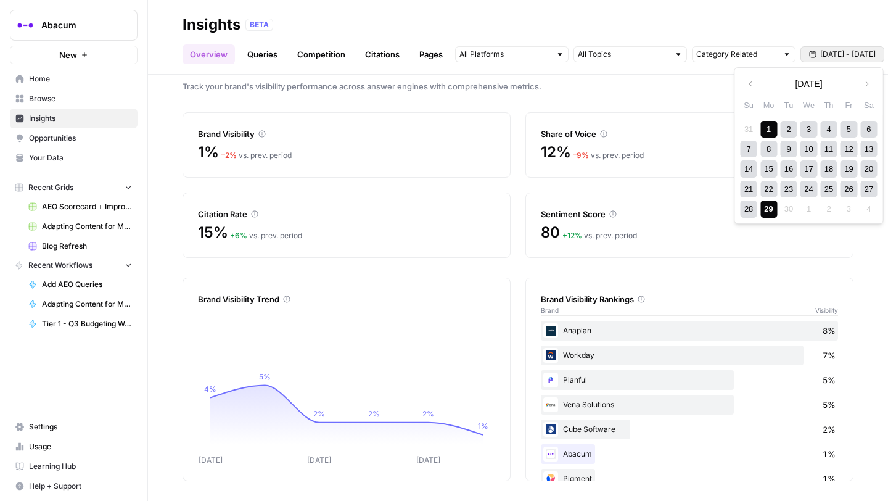
click at [770, 211] on div "29" at bounding box center [769, 208] width 17 height 17
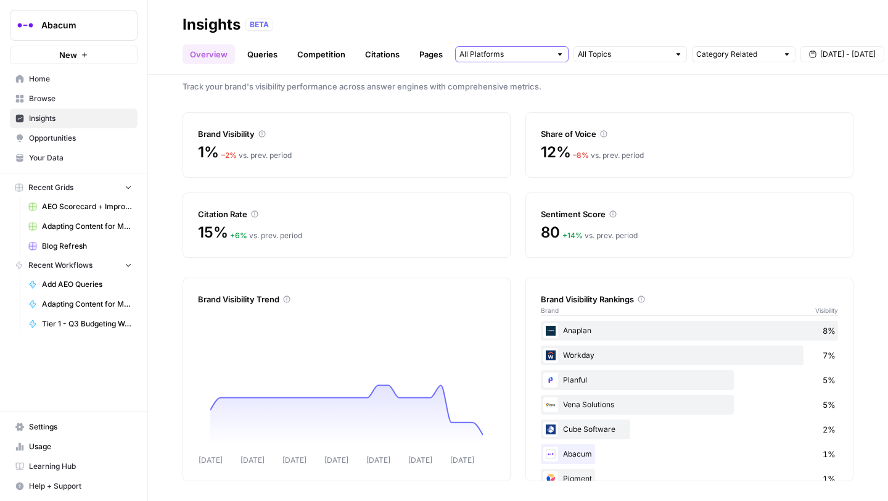
click at [549, 59] on input "text" at bounding box center [505, 54] width 91 height 12
click at [505, 101] on span "ChatGPT" at bounding box center [510, 99] width 63 height 12
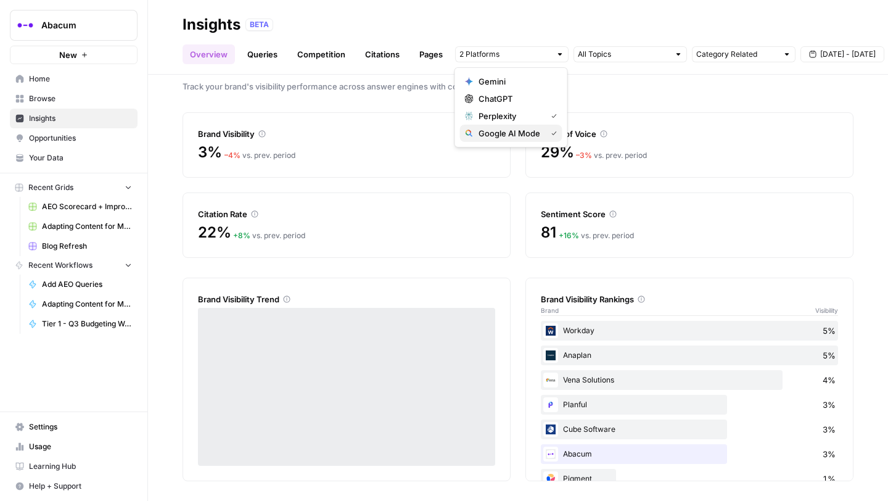
click at [508, 136] on span "Google AI Mode" at bounding box center [510, 133] width 63 height 12
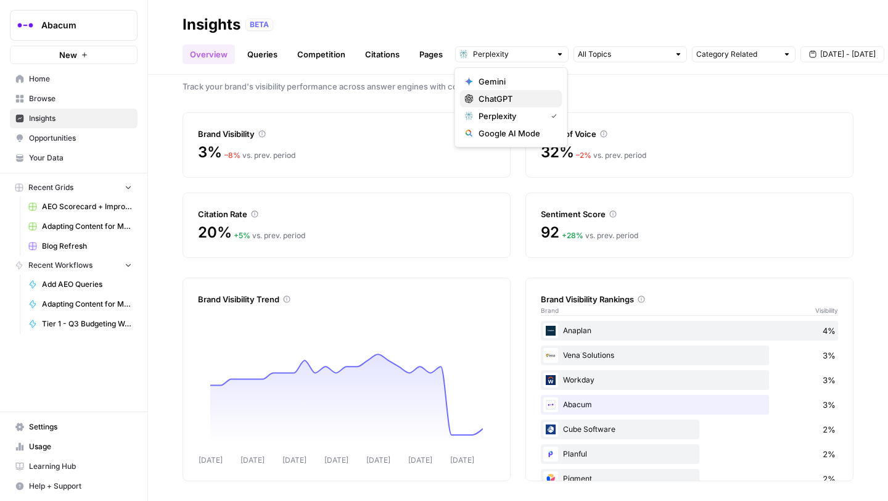
click at [502, 98] on span "ChatGPT" at bounding box center [516, 99] width 74 height 12
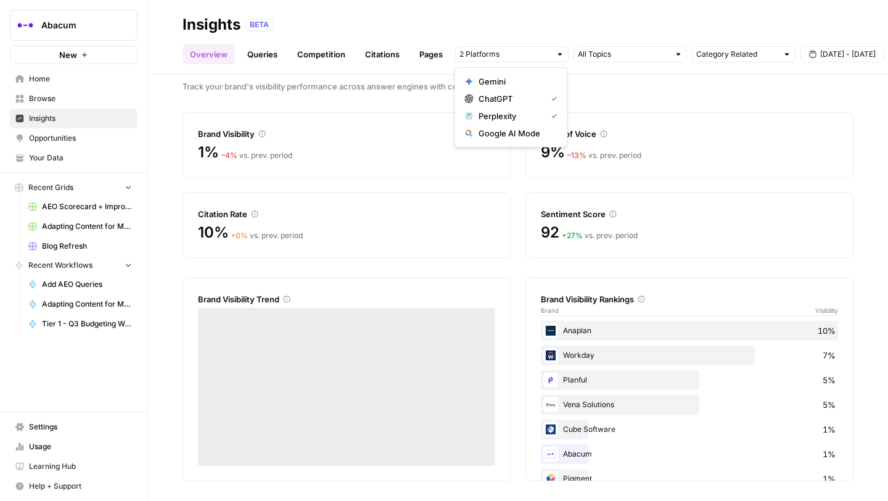
click at [505, 114] on span "Perplexity" at bounding box center [510, 116] width 63 height 12
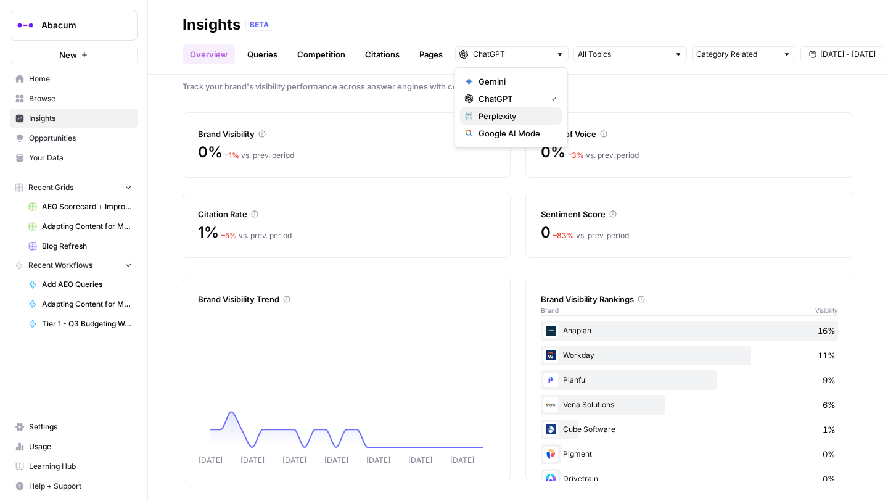
click at [501, 116] on span "Perplexity" at bounding box center [516, 116] width 74 height 12
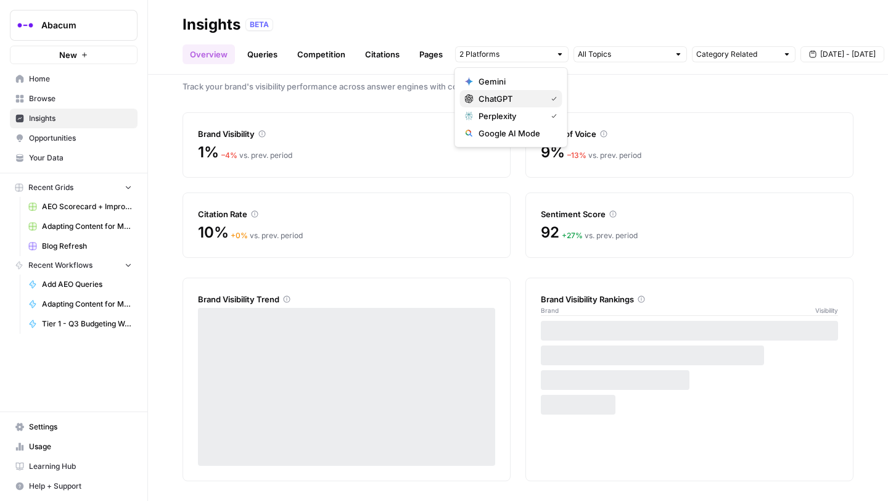
click at [516, 100] on span "ChatGPT" at bounding box center [510, 99] width 63 height 12
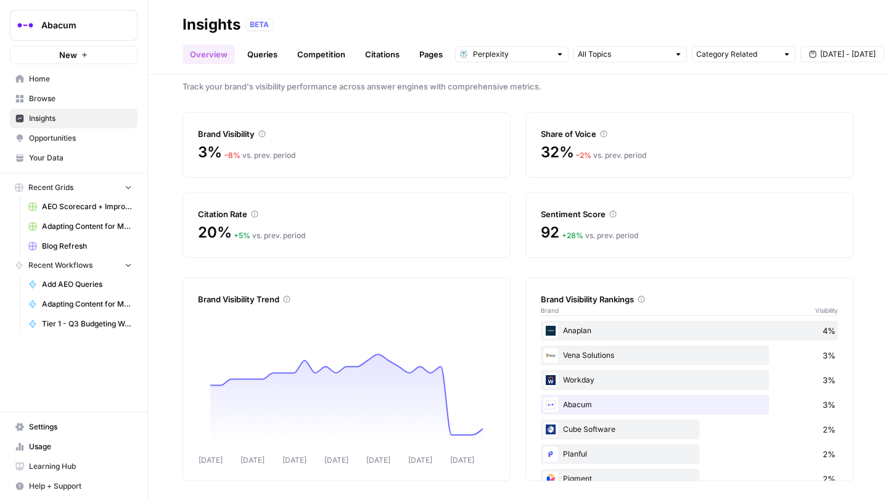
click at [171, 91] on div "Track your brand's visibility performance across answer engines with comprehens…" at bounding box center [518, 288] width 740 height 426
click at [66, 138] on span "Opportunities" at bounding box center [80, 138] width 103 height 11
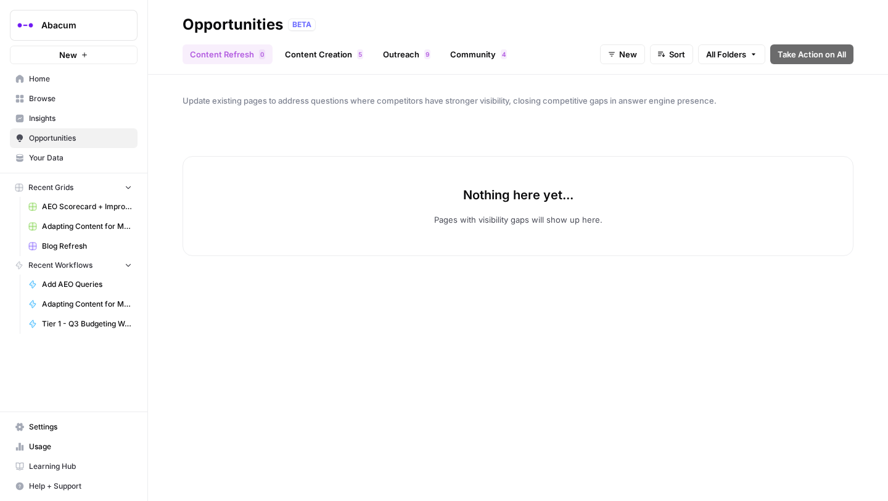
click at [400, 55] on link "Outreach 9" at bounding box center [407, 54] width 62 height 20
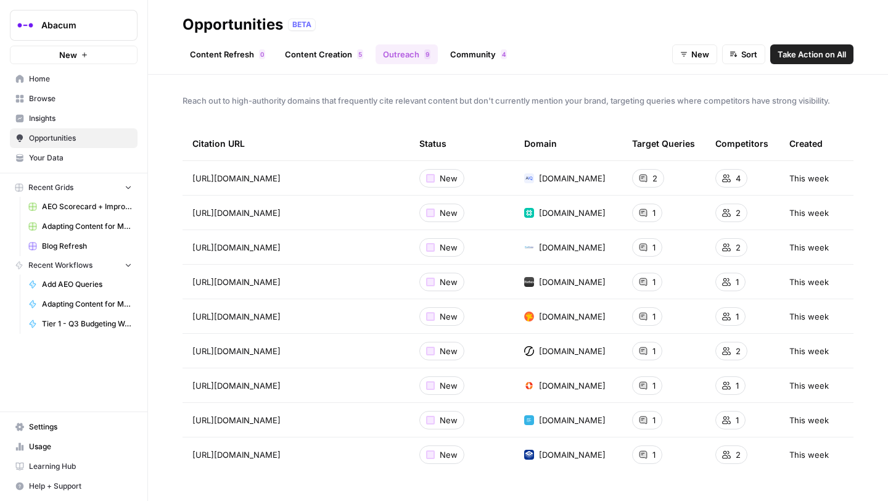
click at [471, 55] on link "Community 4" at bounding box center [479, 54] width 72 height 20
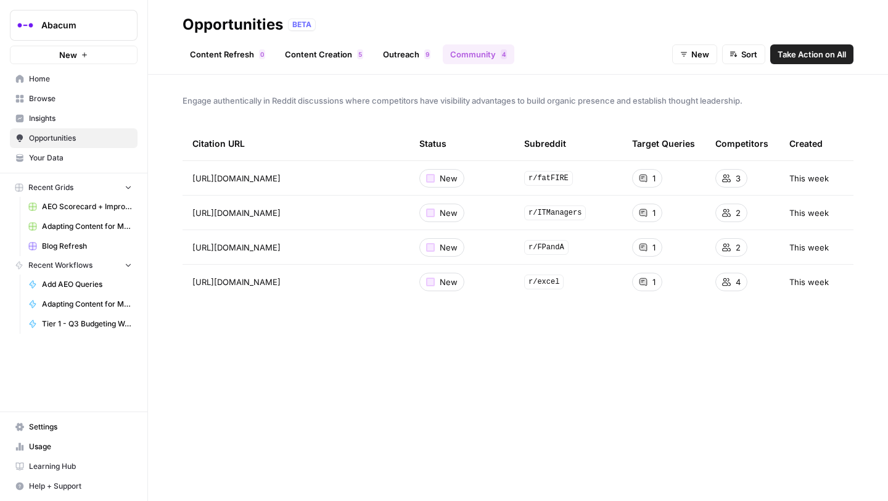
click at [404, 56] on link "Outreach 9" at bounding box center [407, 54] width 62 height 20
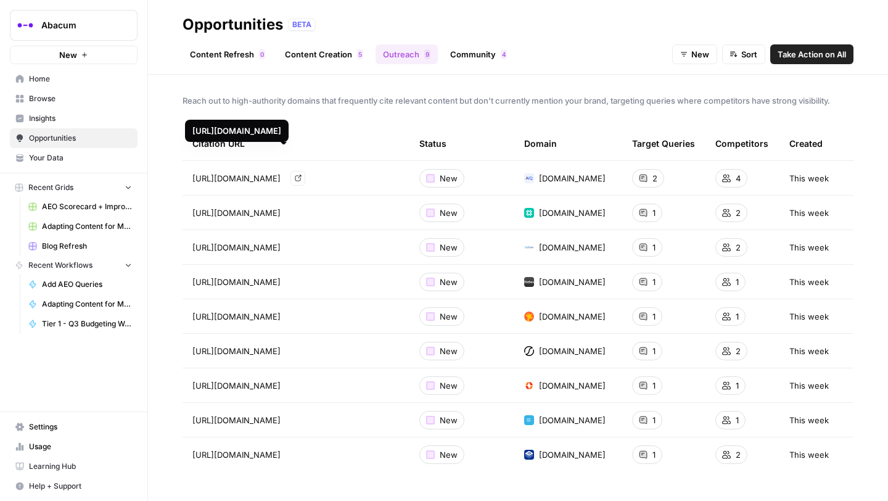
drag, startPoint x: 347, startPoint y: 152, endPoint x: 184, endPoint y: 134, distance: 163.8
click at [184, 134] on body "Abacum New Home Browse Insights Opportunities Your Data Recent Grids AEO Scorec…" at bounding box center [444, 250] width 888 height 501
click at [305, 131] on div "Citation URL" at bounding box center [295, 143] width 207 height 34
click at [60, 97] on span "Browse" at bounding box center [80, 98] width 103 height 11
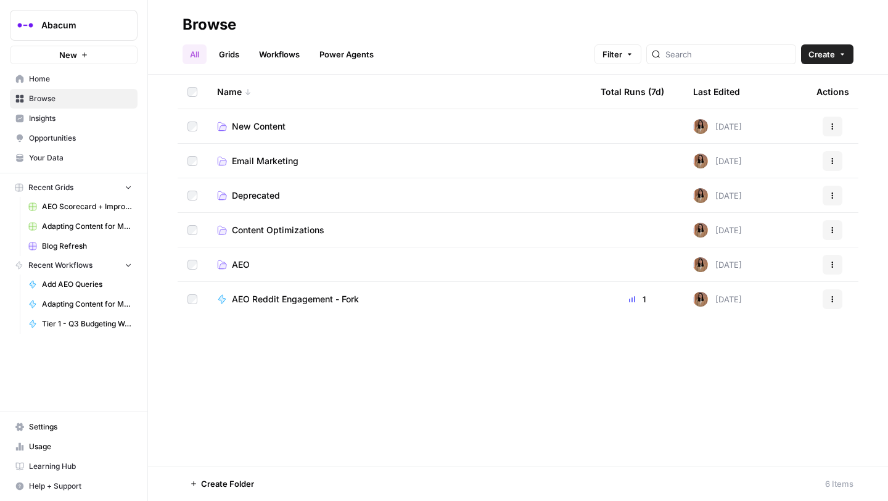
click at [241, 266] on span "AEO" at bounding box center [241, 264] width 18 height 12
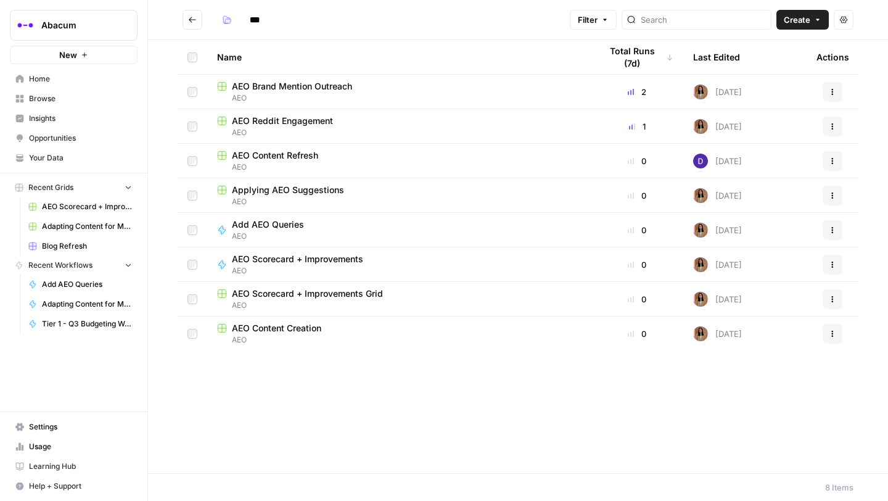
click at [318, 85] on span "AEO Brand Mention Outreach" at bounding box center [292, 86] width 120 height 12
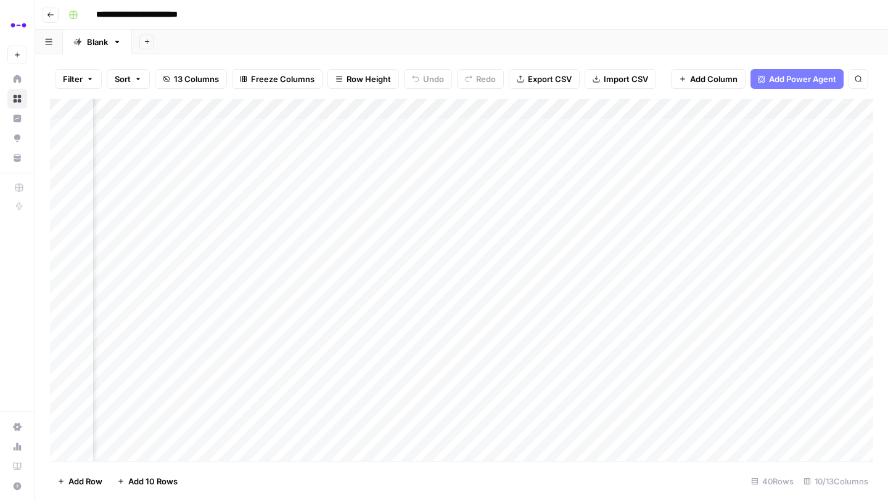
scroll to position [0, 209]
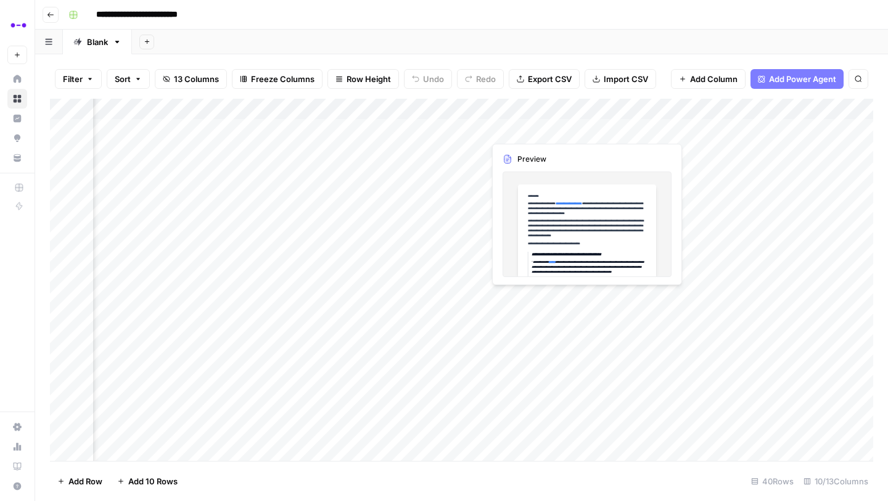
click at [533, 130] on div "Add Column" at bounding box center [462, 280] width 824 height 362
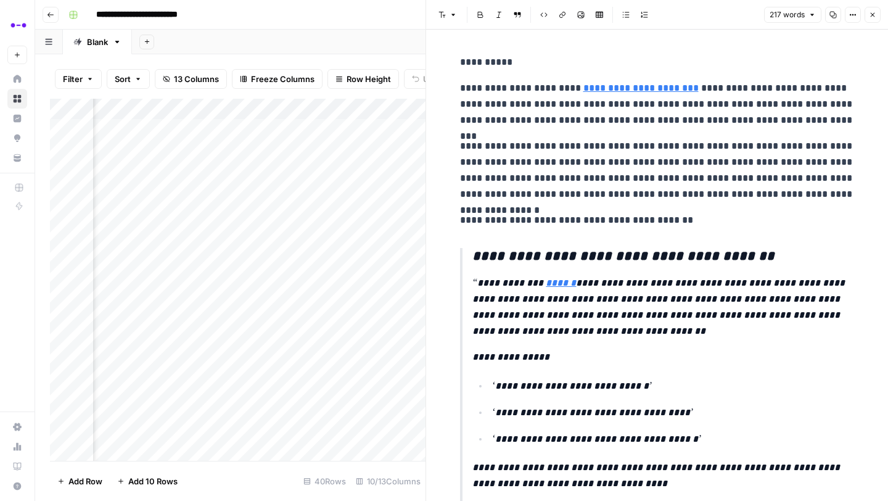
click at [877, 10] on button "Close" at bounding box center [873, 15] width 16 height 16
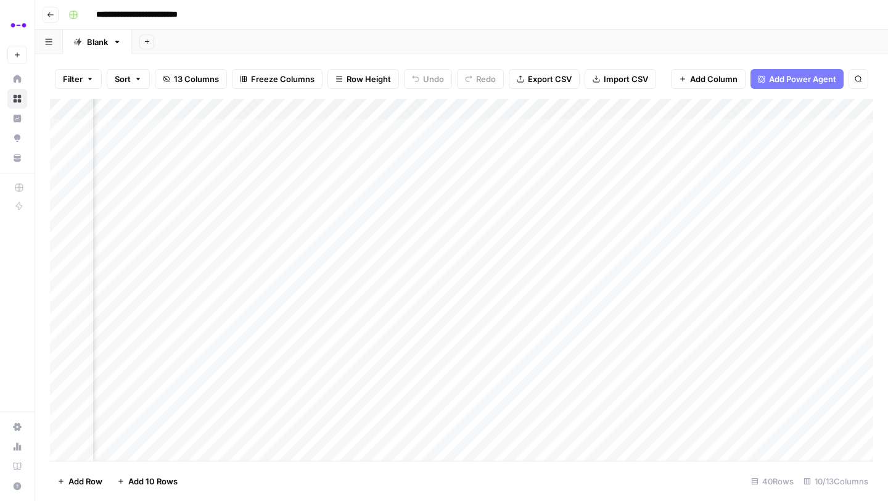
scroll to position [0, 666]
click at [498, 154] on div "Add Column" at bounding box center [462, 280] width 824 height 362
click at [623, 155] on div "Add Column" at bounding box center [462, 280] width 824 height 362
click at [622, 130] on div "Add Column" at bounding box center [462, 280] width 824 height 362
click at [510, 128] on div "Add Column" at bounding box center [462, 280] width 824 height 362
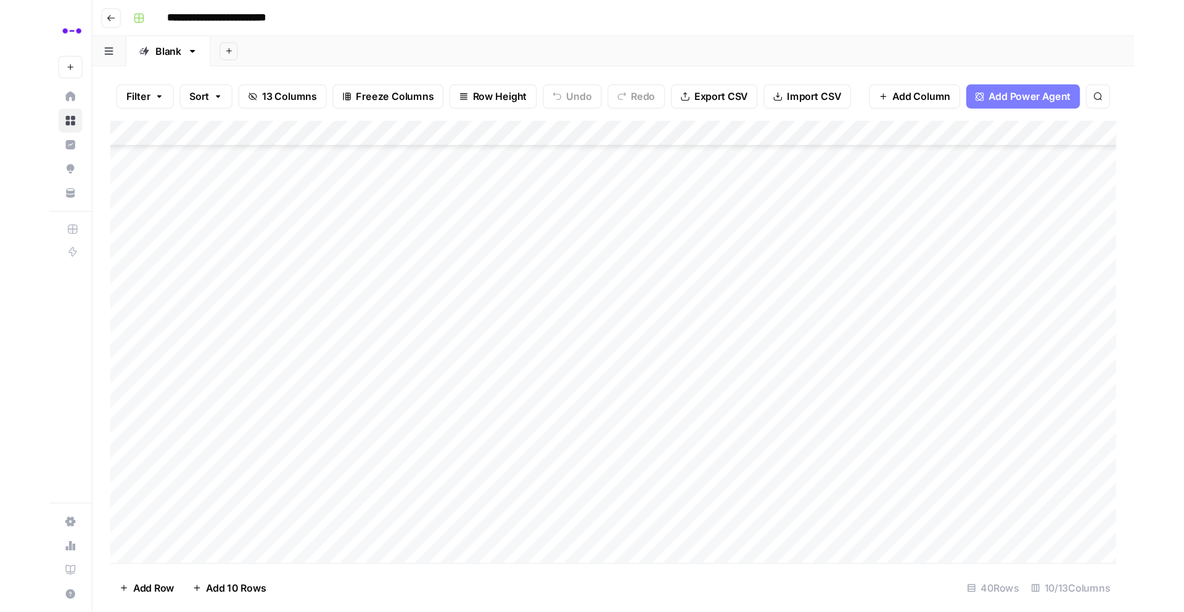
scroll to position [0, 0]
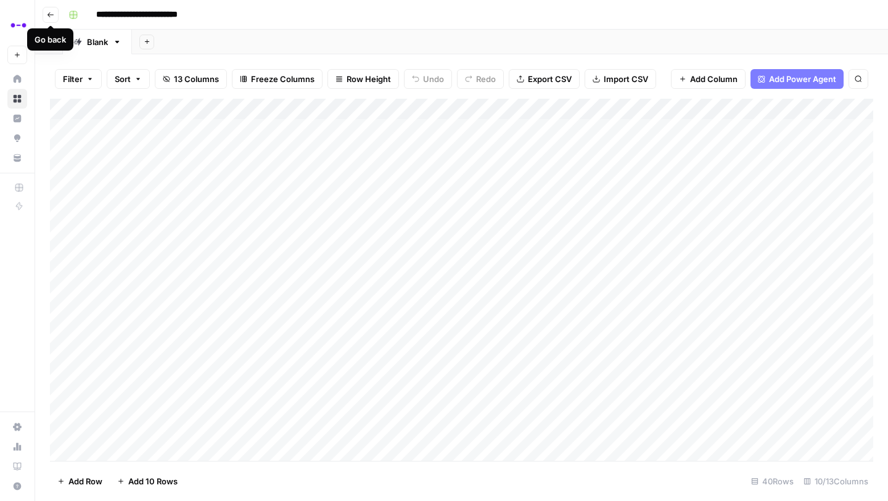
click at [54, 15] on icon "button" at bounding box center [50, 14] width 7 height 7
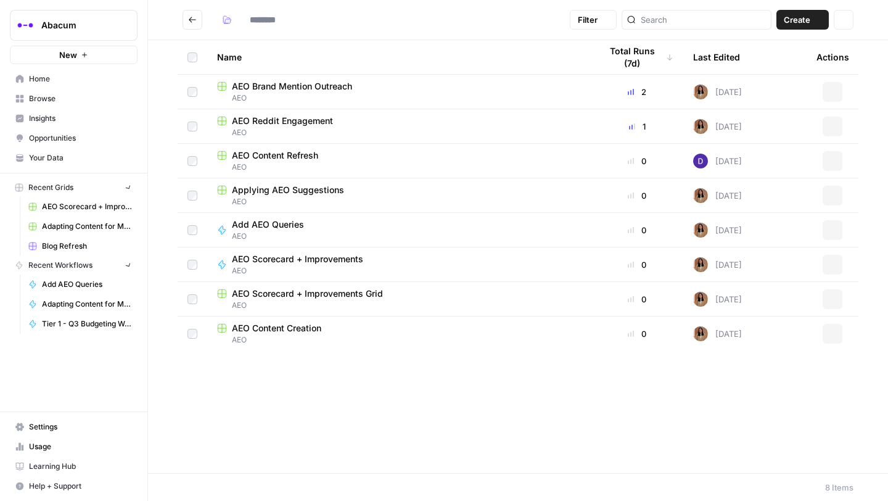
type input "***"
